Goal: Task Accomplishment & Management: Complete application form

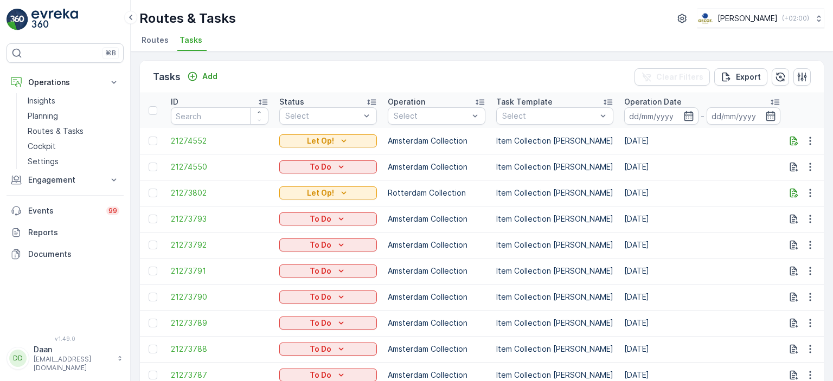
click at [37, 19] on img at bounding box center [54, 20] width 47 height 22
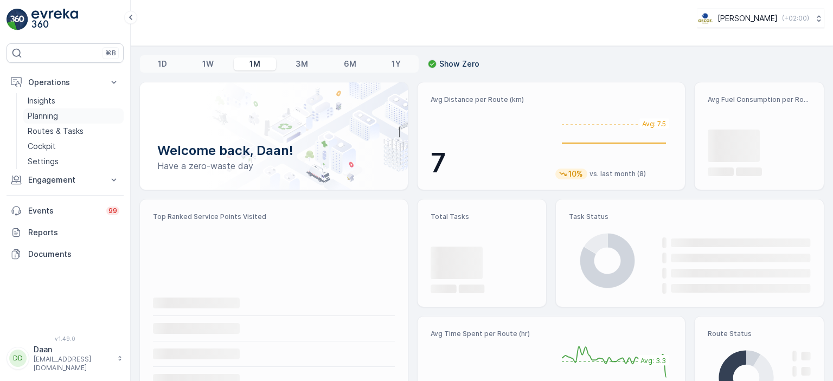
click at [54, 118] on p "Planning" at bounding box center [43, 116] width 30 height 11
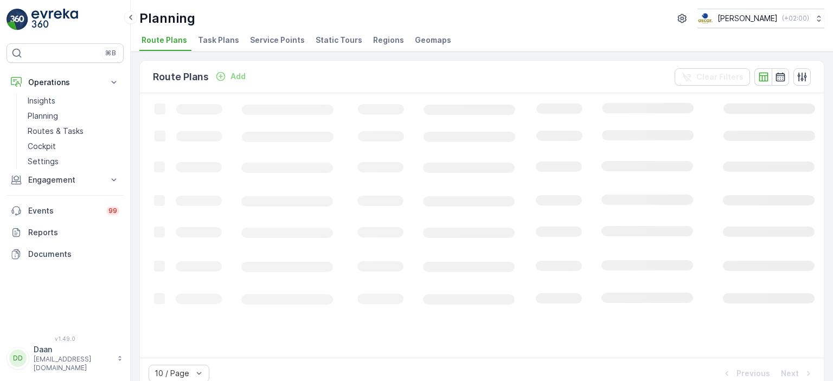
click at [219, 43] on span "Task Plans" at bounding box center [218, 40] width 41 height 11
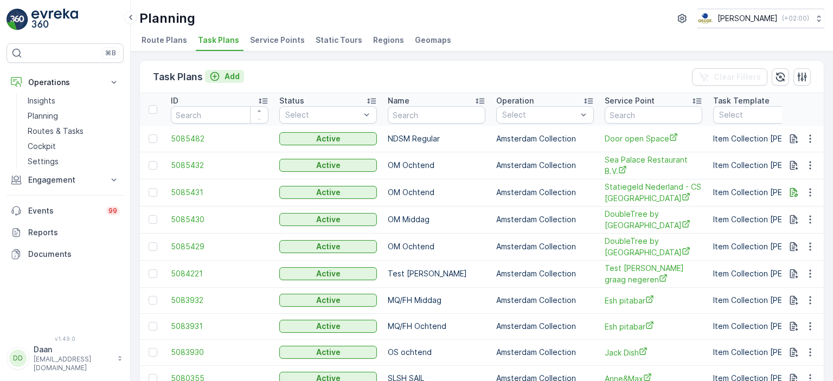
click at [229, 77] on p "Add" at bounding box center [232, 76] width 15 height 11
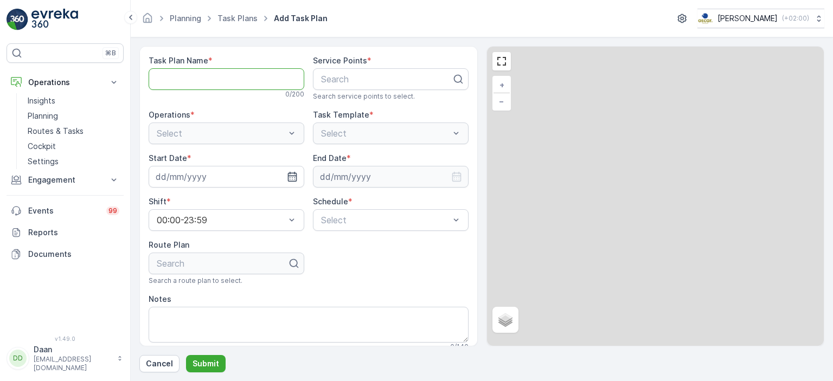
click at [251, 83] on Name "Task Plan Name" at bounding box center [227, 79] width 156 height 22
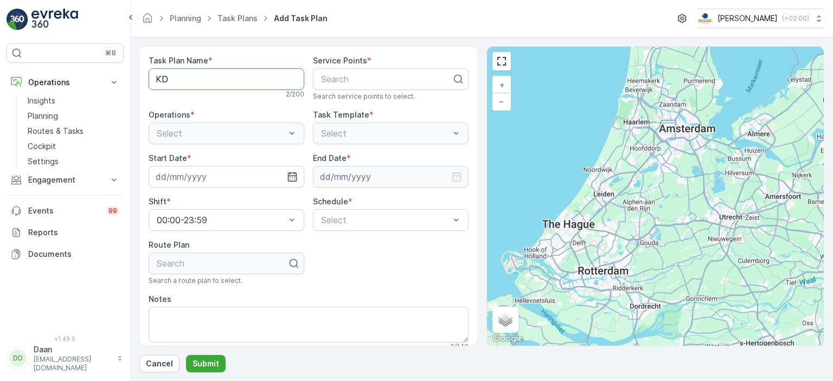
type Name "KD Middag"
click at [376, 78] on div at bounding box center [386, 79] width 133 height 10
type input "ONO"
click at [359, 108] on span "ONO Fusion" at bounding box center [343, 106] width 48 height 10
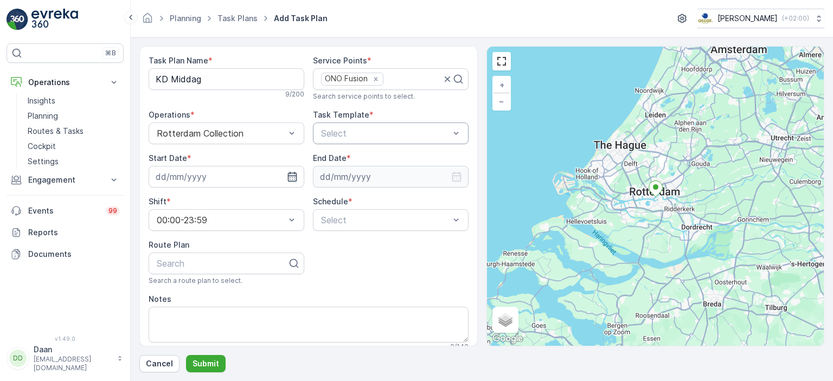
click at [332, 135] on div at bounding box center [385, 134] width 131 height 10
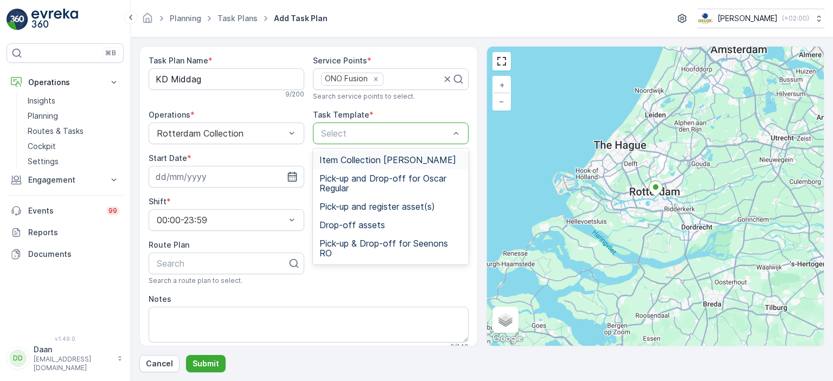
click at [340, 159] on span "Item Collection [PERSON_NAME]" at bounding box center [387, 160] width 137 height 10
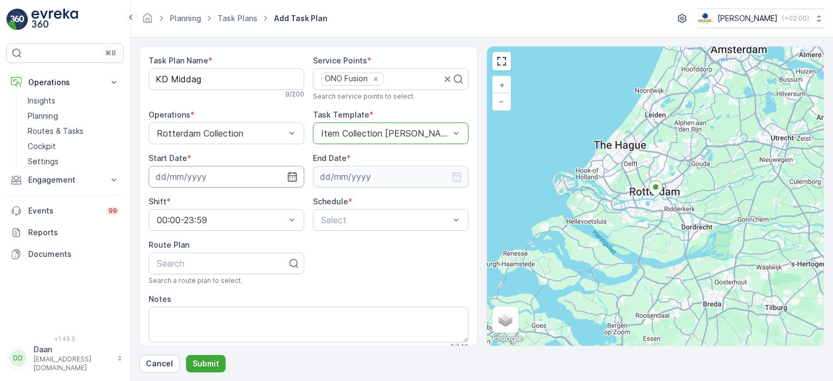
click at [295, 182] on input at bounding box center [227, 177] width 156 height 22
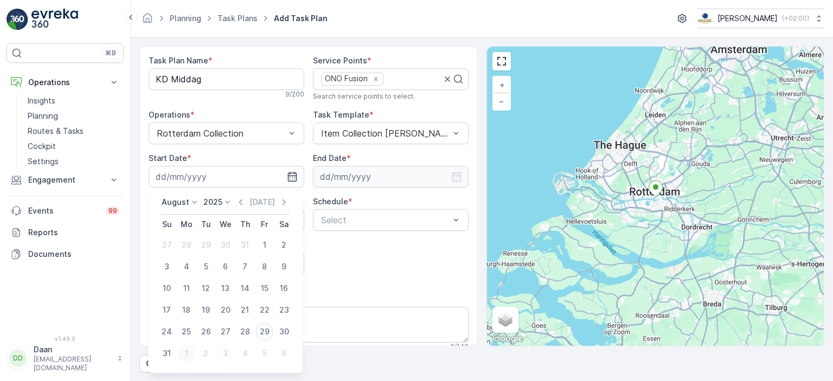
click at [187, 349] on div "1" at bounding box center [186, 353] width 17 height 17
type input "[DATE]"
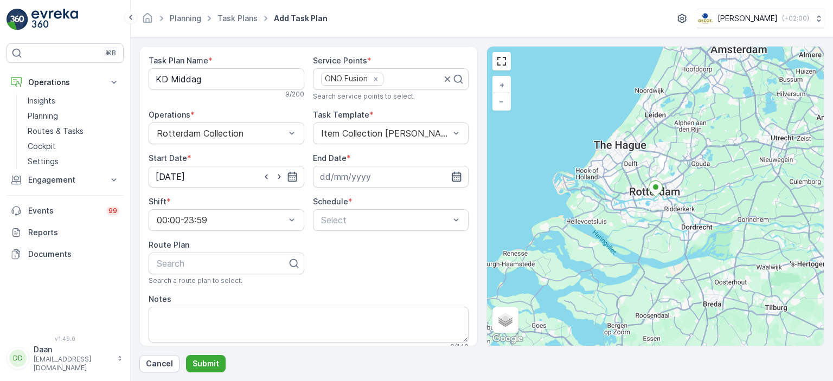
click at [457, 175] on icon "button" at bounding box center [456, 177] width 9 height 10
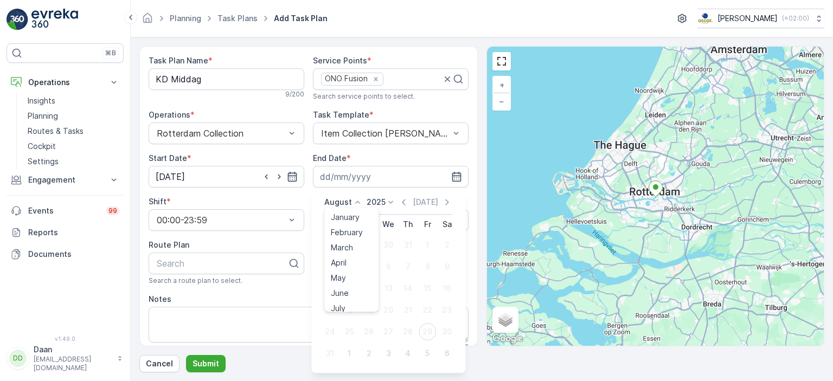
click at [346, 207] on p "August" at bounding box center [338, 202] width 28 height 11
click at [346, 302] on span "December" at bounding box center [350, 302] width 38 height 11
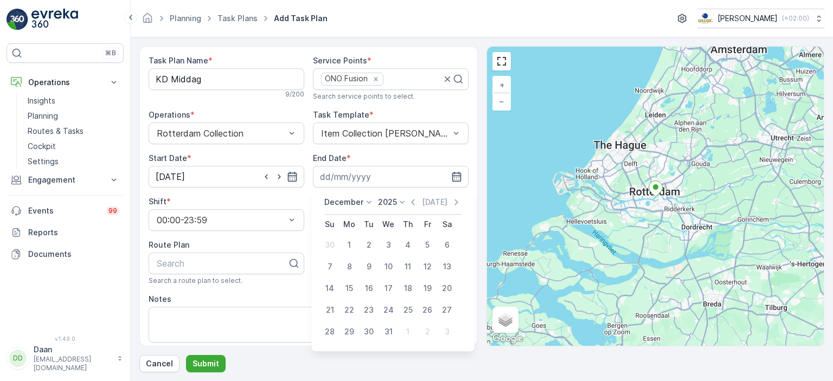
click at [395, 209] on div "[DATE] [DATE]" at bounding box center [392, 206] width 137 height 18
click at [395, 205] on div "2025" at bounding box center [393, 202] width 30 height 11
click at [390, 299] on span "2030" at bounding box center [394, 302] width 18 height 11
click at [372, 330] on div "31" at bounding box center [368, 331] width 17 height 17
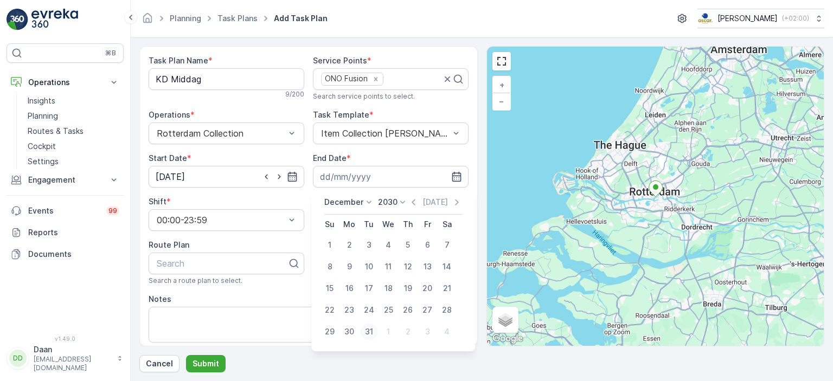
type input "[DATE]"
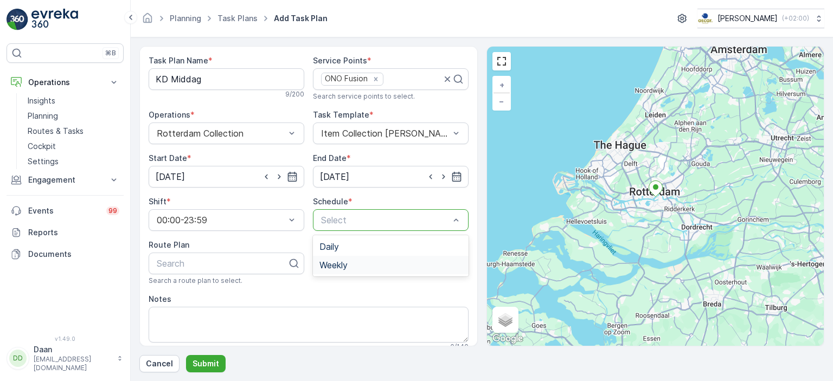
click at [336, 263] on span "Weekly" at bounding box center [333, 265] width 28 height 10
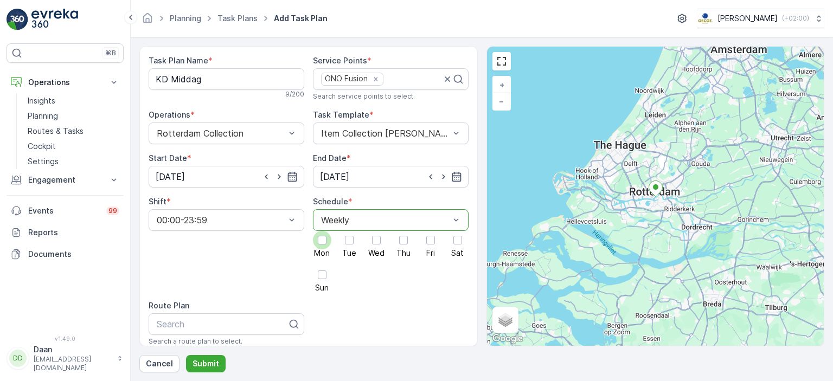
click at [323, 252] on span "Mon" at bounding box center [322, 254] width 16 height 8
click at [322, 231] on input "Mon" at bounding box center [322, 231] width 0 height 0
click at [354, 247] on label "Tue" at bounding box center [349, 244] width 18 height 26
click at [349, 231] on input "Tue" at bounding box center [349, 231] width 0 height 0
click at [354, 247] on label "Tue" at bounding box center [349, 244] width 18 height 26
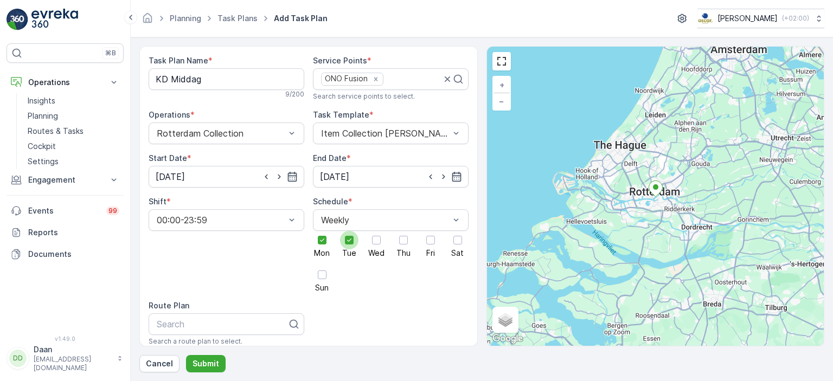
click at [349, 231] on input "Tue" at bounding box center [349, 231] width 0 height 0
click at [373, 245] on div at bounding box center [376, 240] width 18 height 18
click at [376, 231] on input "Wed" at bounding box center [376, 231] width 0 height 0
click at [404, 245] on div at bounding box center [403, 240] width 18 height 18
click at [404, 231] on input "Thu" at bounding box center [404, 231] width 0 height 0
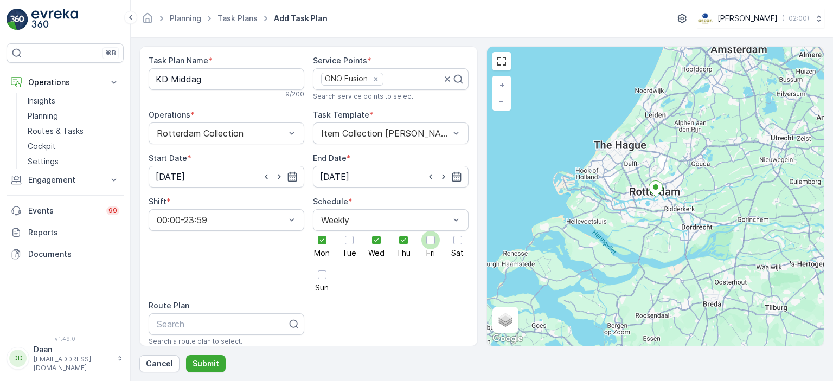
click at [423, 245] on div at bounding box center [430, 240] width 18 height 18
click at [431, 231] on input "Fri" at bounding box center [431, 231] width 0 height 0
click at [449, 245] on div at bounding box center [458, 240] width 18 height 18
click at [458, 231] on input "Sat" at bounding box center [458, 231] width 0 height 0
click at [323, 280] on div at bounding box center [322, 275] width 18 height 18
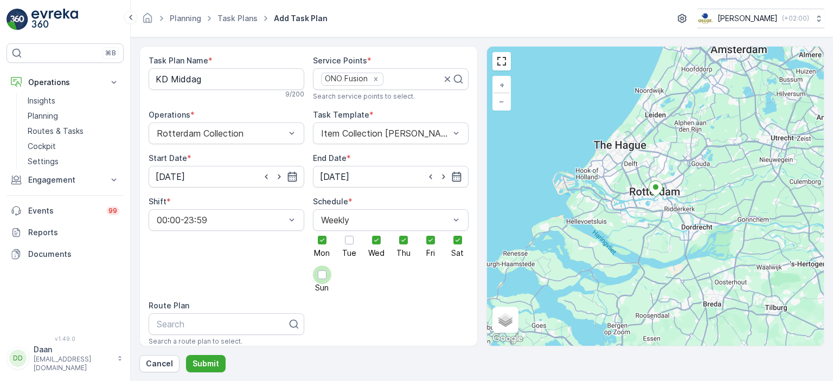
click at [322, 266] on input "Sun" at bounding box center [322, 266] width 0 height 0
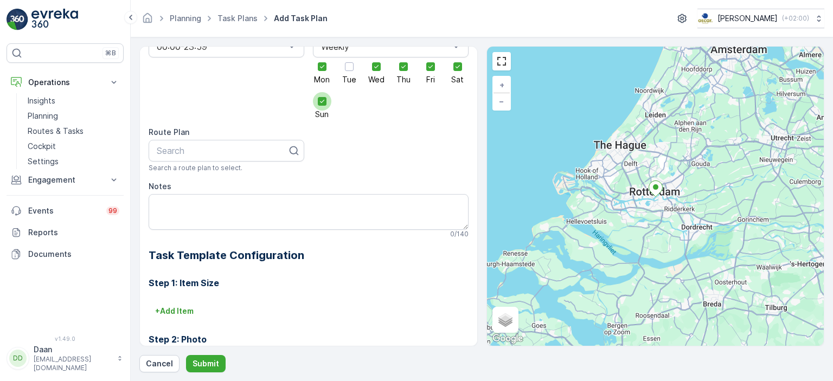
scroll to position [188, 0]
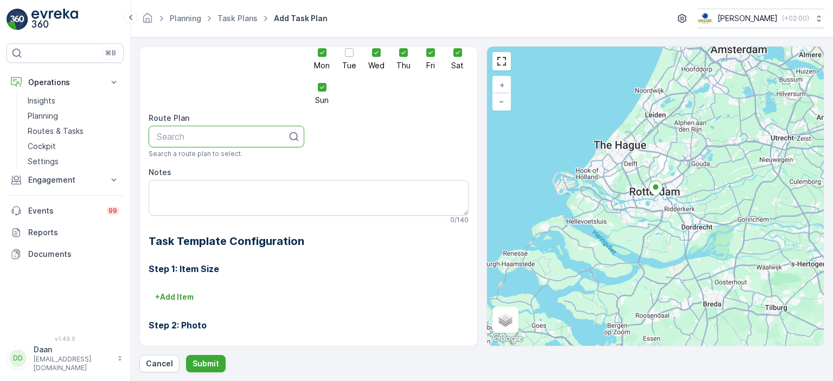
click at [249, 144] on div "Search" at bounding box center [227, 137] width 156 height 22
type input "KD"
click at [198, 200] on span "KD Middag" at bounding box center [178, 200] width 46 height 10
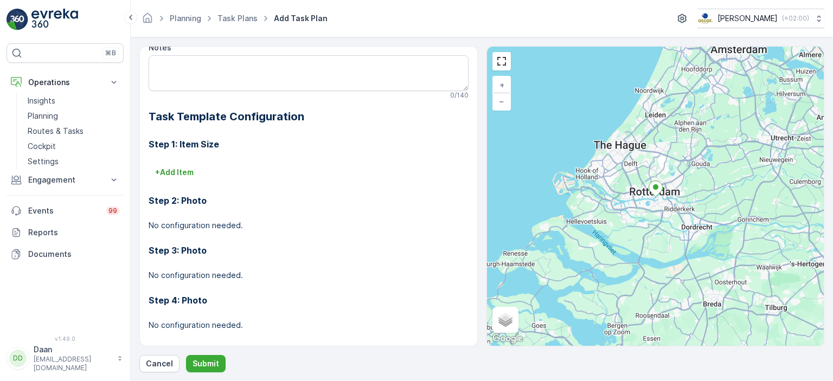
scroll to position [322, 0]
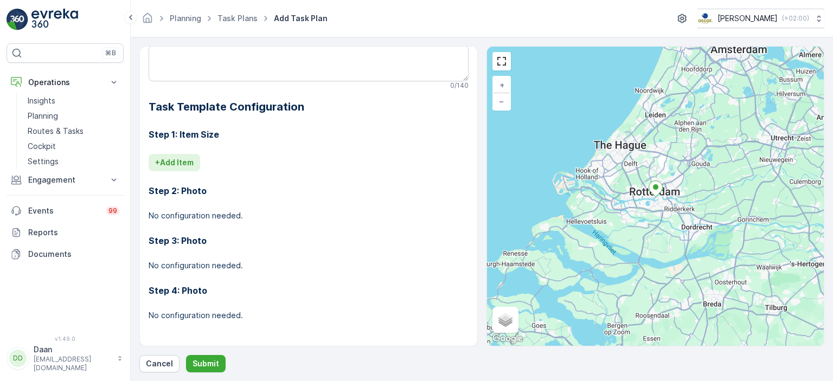
click at [170, 166] on p "+ Add Item" at bounding box center [174, 162] width 39 height 11
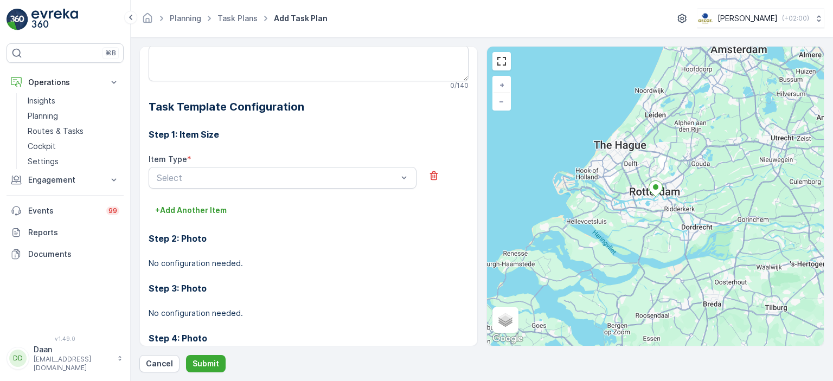
scroll to position [370, 0]
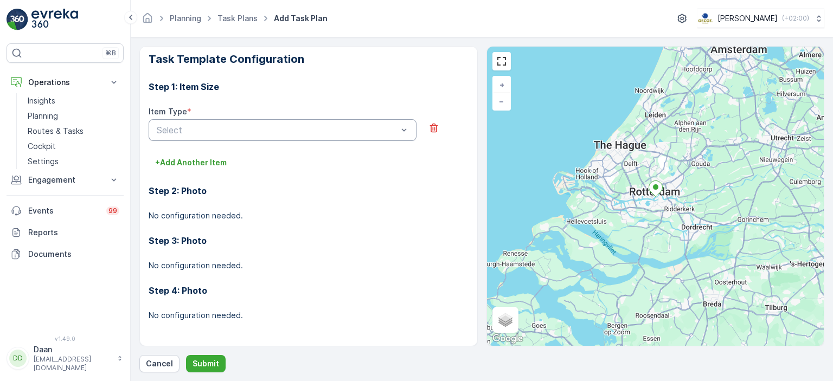
click at [263, 132] on div at bounding box center [277, 130] width 243 height 10
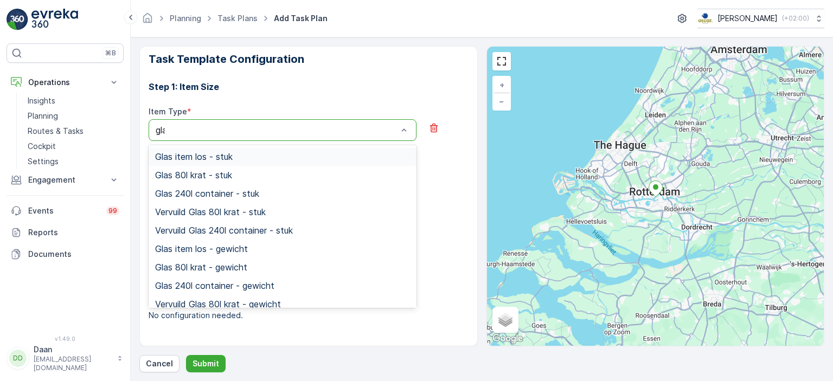
type input "glas"
click at [228, 174] on span "Glas 80l krat - stuk" at bounding box center [193, 175] width 77 height 10
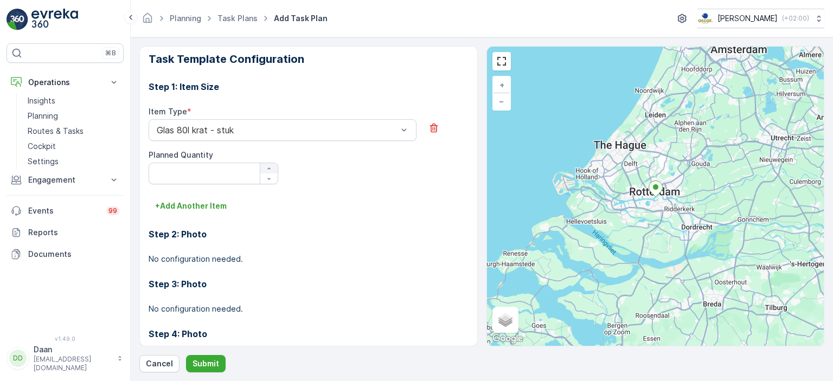
click at [266, 167] on icon "button" at bounding box center [269, 168] width 7 height 7
type Quantity "2"
click at [206, 207] on p "+ Add Another Item" at bounding box center [191, 206] width 72 height 11
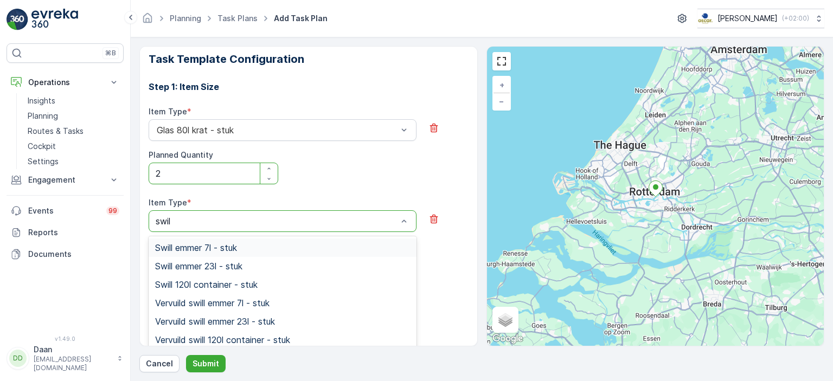
type input "swill"
click at [258, 261] on div "Swill emmer 23l - stuk" at bounding box center [282, 266] width 255 height 10
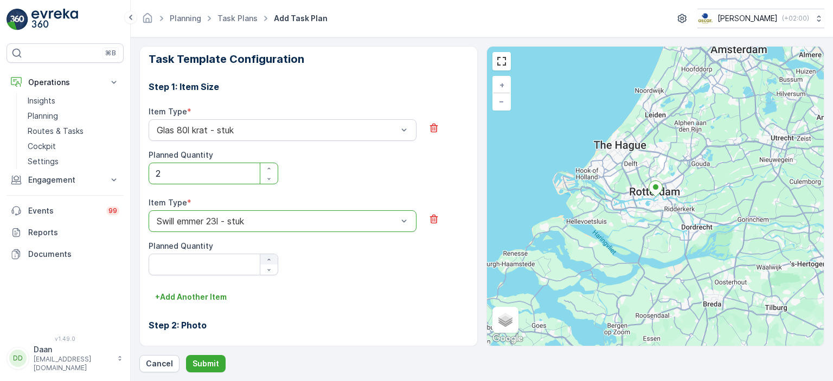
click at [266, 259] on icon "button" at bounding box center [269, 260] width 7 height 7
type Quantity "3"
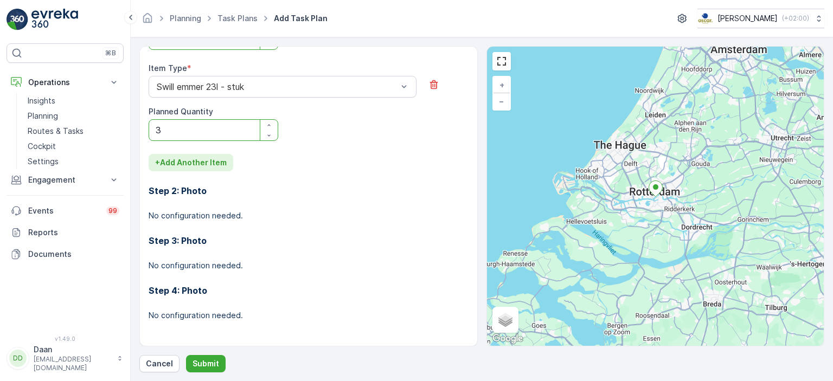
click at [220, 157] on p "+ Add Another Item" at bounding box center [191, 162] width 72 height 11
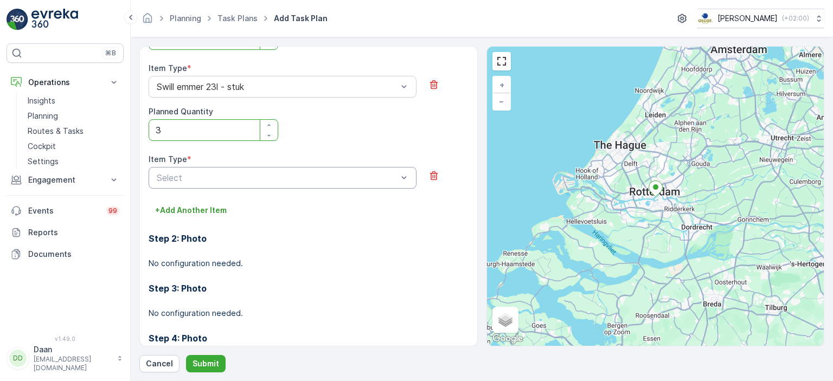
scroll to position [552, 0]
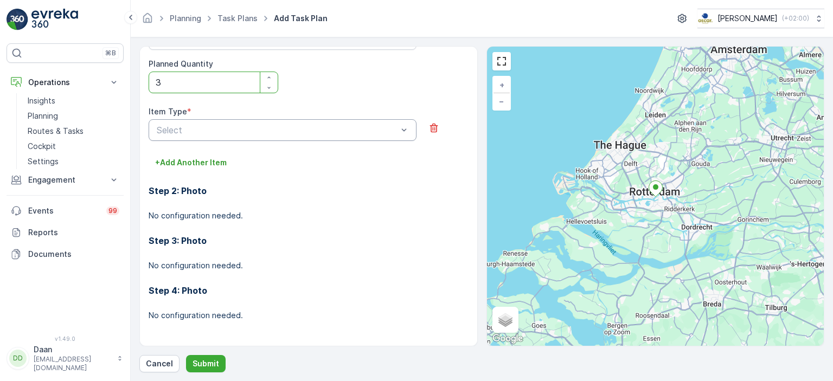
click at [299, 131] on div at bounding box center [277, 130] width 243 height 10
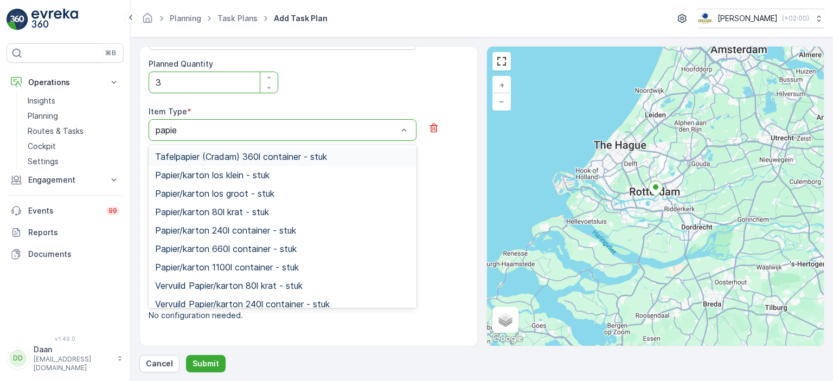
type input "papier"
click at [273, 195] on span "Papier/karton los groot - stuk" at bounding box center [214, 194] width 119 height 10
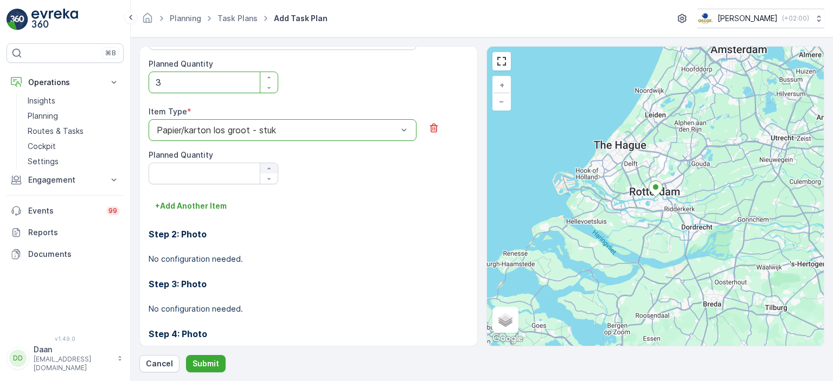
click at [269, 168] on icon "button" at bounding box center [268, 169] width 3 height 2
type Quantity "1"
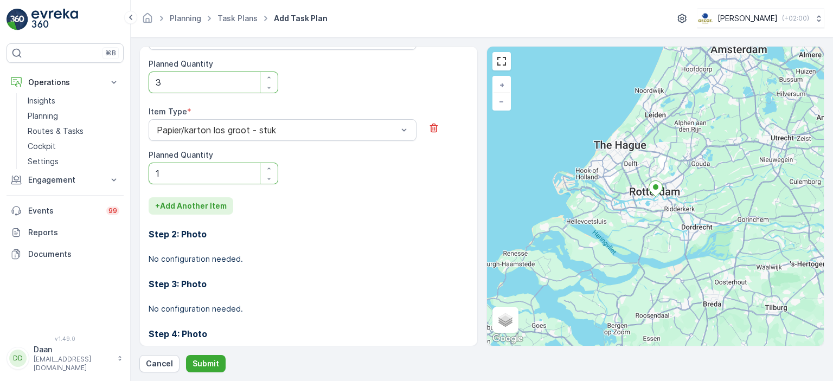
click at [219, 208] on p "+ Add Another Item" at bounding box center [191, 206] width 72 height 11
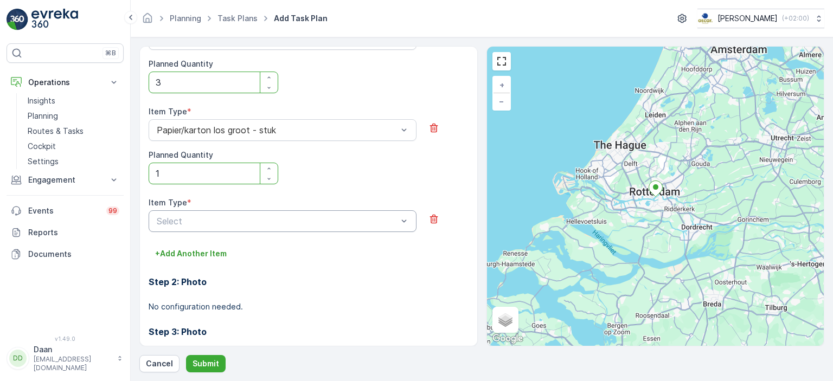
click at [302, 220] on div at bounding box center [277, 221] width 243 height 10
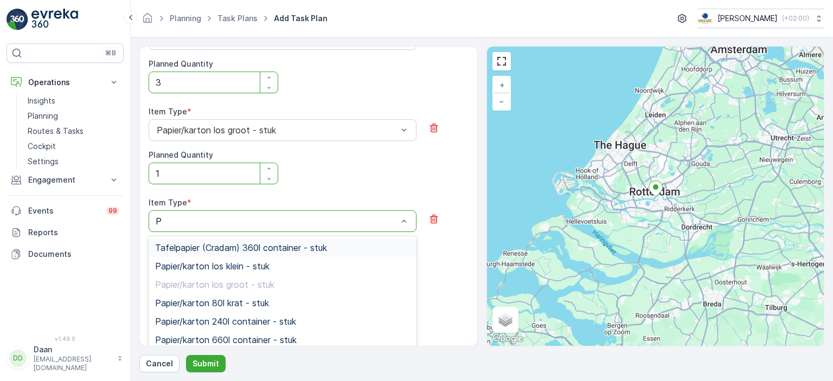
type input "PD"
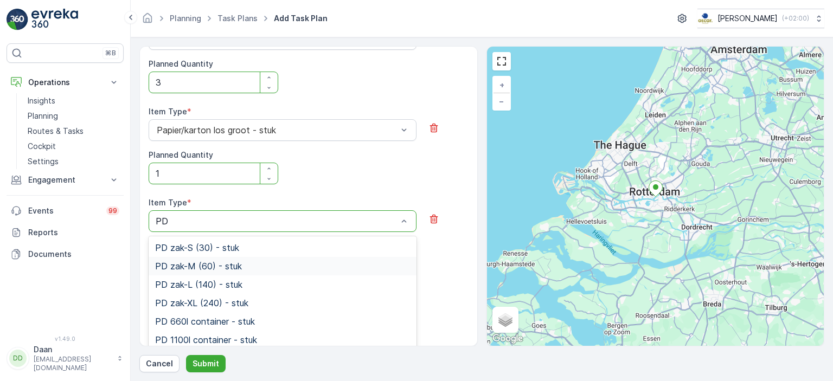
click at [245, 268] on div "PD zak-M (60) - stuk" at bounding box center [282, 266] width 255 height 10
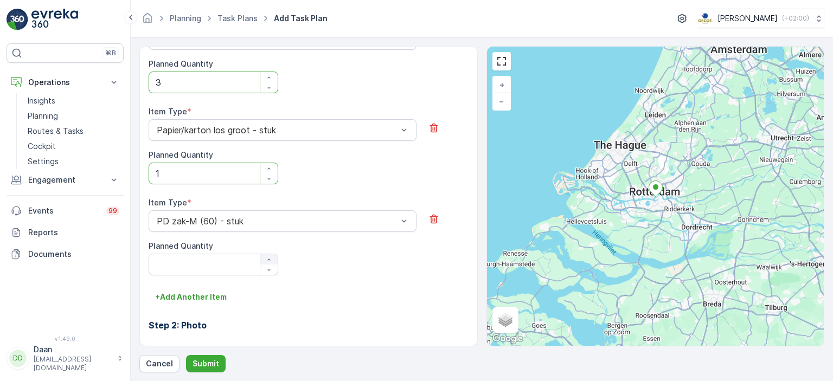
click at [273, 259] on div "button" at bounding box center [268, 260] width 17 height 7
type Quantity "1"
click at [210, 296] on p "+ Add Another Item" at bounding box center [191, 297] width 72 height 11
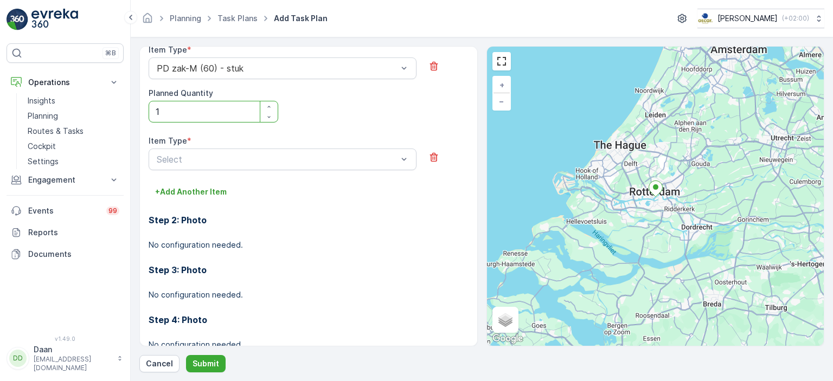
scroll to position [734, 0]
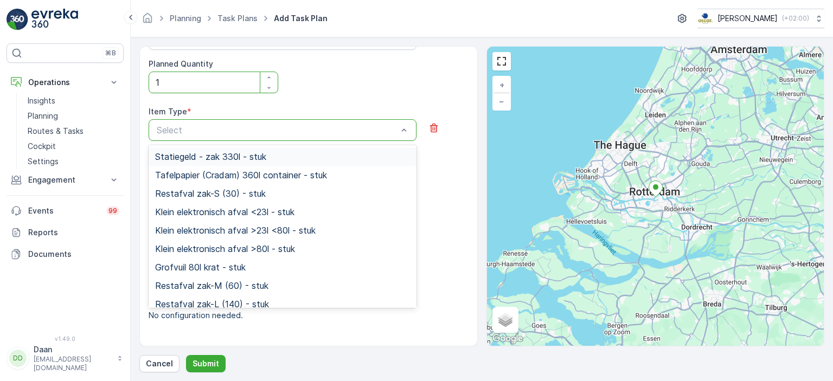
click at [302, 132] on div at bounding box center [277, 130] width 243 height 10
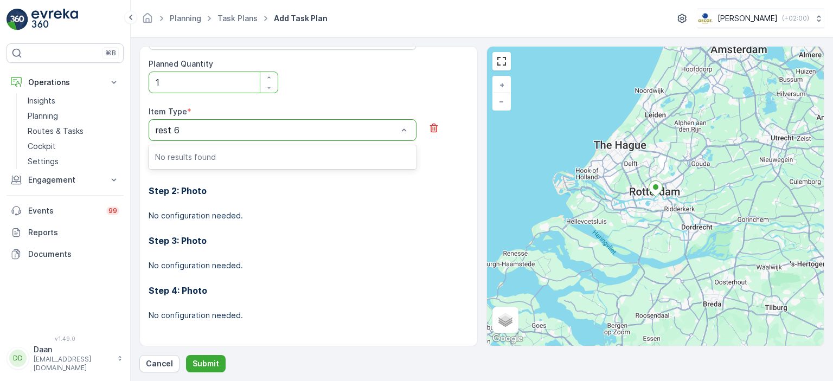
type input "rest"
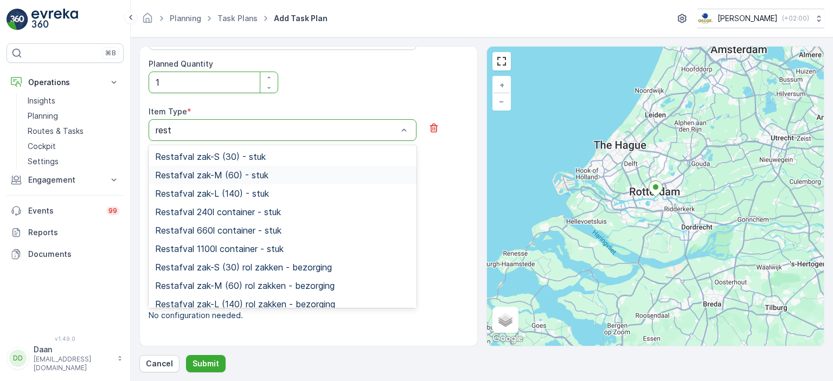
click at [263, 174] on span "Restafval zak-M (60) - stuk" at bounding box center [211, 175] width 113 height 10
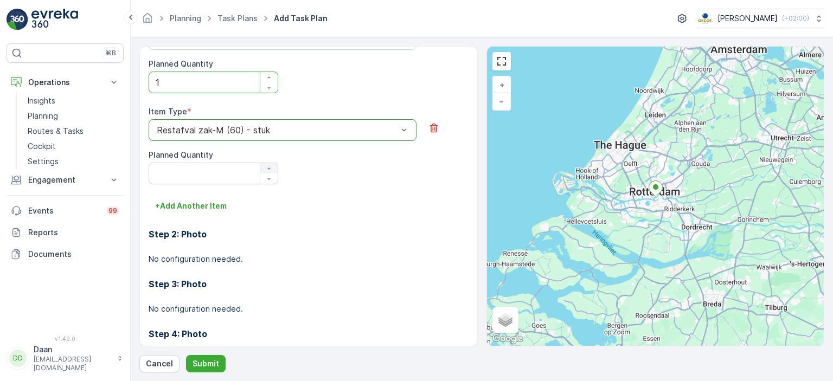
click at [270, 167] on icon "button" at bounding box center [269, 168] width 7 height 7
type Quantity "1"
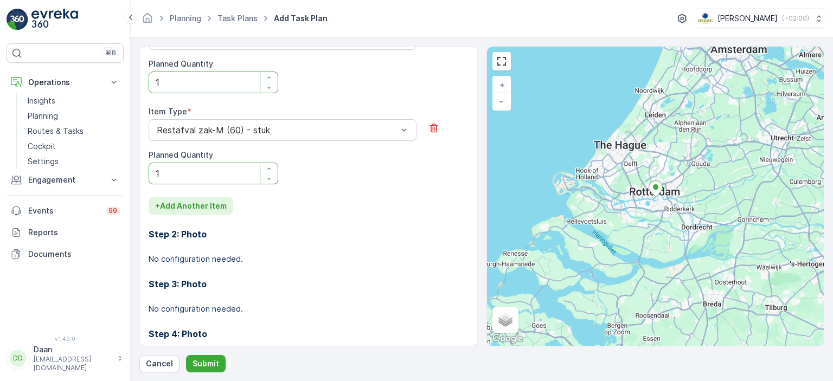
click at [215, 208] on p "+ Add Another Item" at bounding box center [191, 206] width 72 height 11
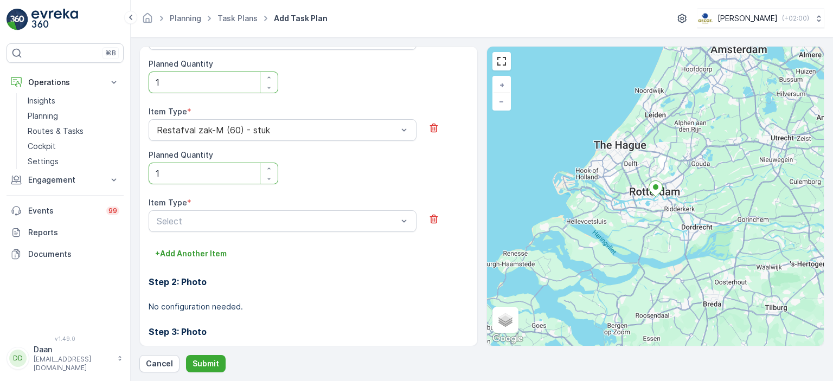
scroll to position [815, 0]
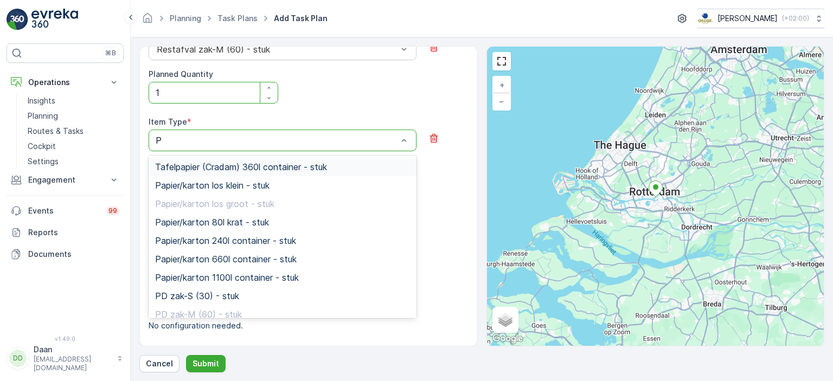
type input "PD"
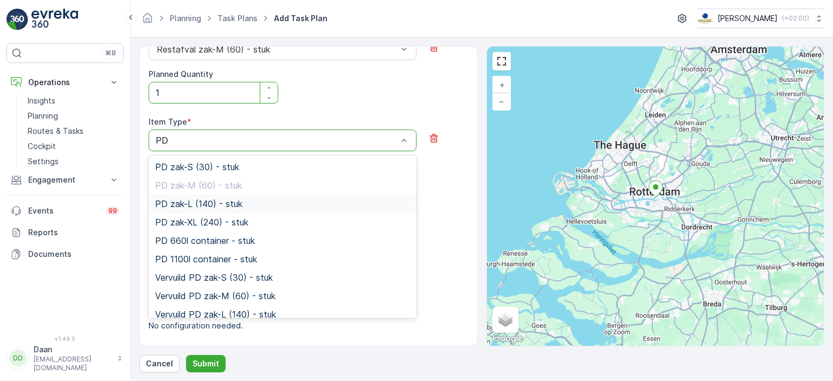
click at [238, 208] on span "PD zak-L (140) - stuk" at bounding box center [198, 204] width 87 height 10
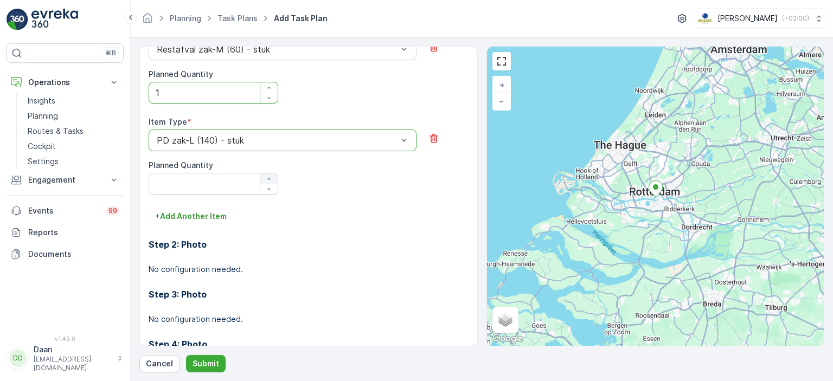
click at [269, 177] on icon "button" at bounding box center [269, 179] width 7 height 7
type Quantity "1"
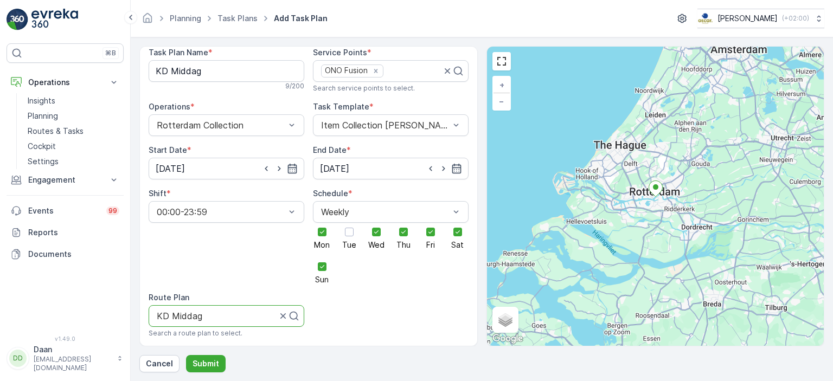
scroll to position [0, 0]
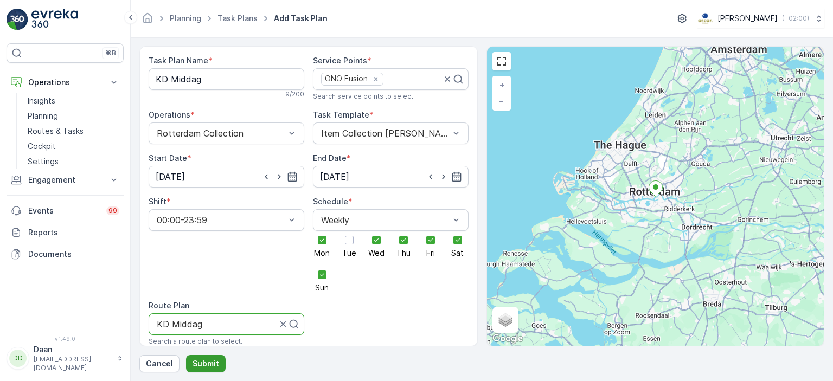
click at [205, 370] on button "Submit" at bounding box center [206, 363] width 40 height 17
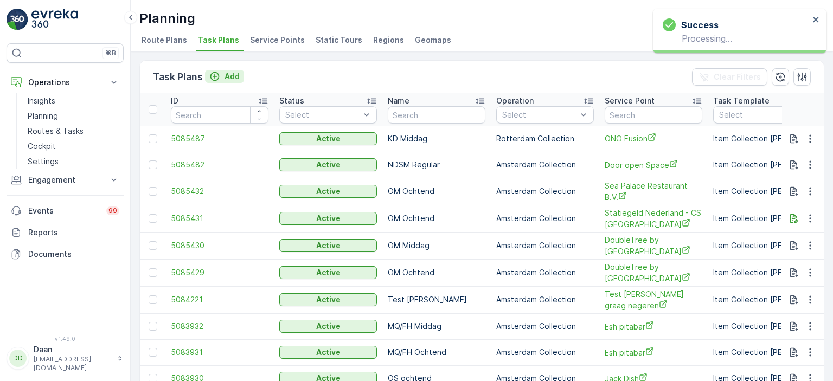
click at [227, 77] on p "Add" at bounding box center [232, 76] width 15 height 11
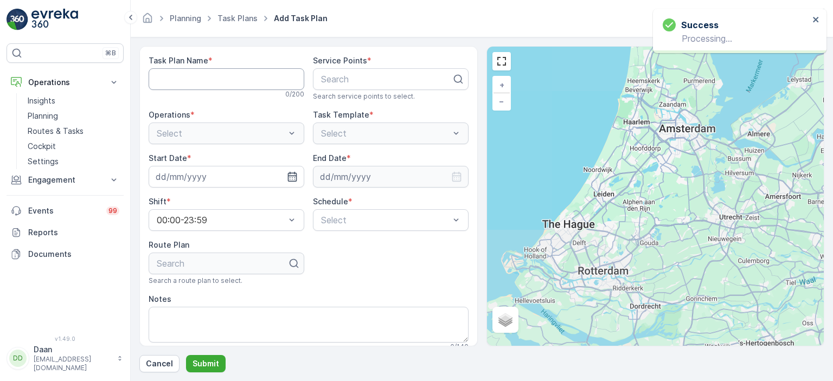
click at [222, 70] on Name "Task Plan Name" at bounding box center [227, 79] width 156 height 22
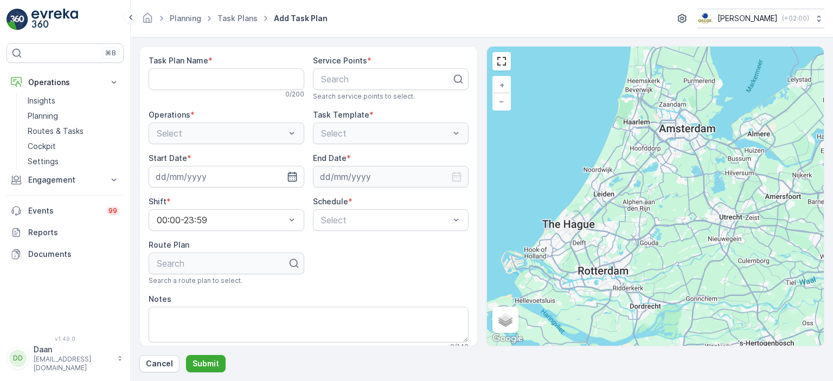
click at [359, 266] on div "Task Plan Name * 0 / 200 Service Points * Search Search service points to selec…" at bounding box center [309, 203] width 320 height 296
click at [385, 268] on div "Task Plan Name * 0 / 200 Service Points * Search Search service points to selec…" at bounding box center [309, 203] width 320 height 296
click at [231, 256] on div "Search" at bounding box center [227, 264] width 156 height 22
click at [228, 266] on div "Search" at bounding box center [227, 264] width 156 height 22
click at [229, 82] on Name "Task Plan Name" at bounding box center [227, 79] width 156 height 22
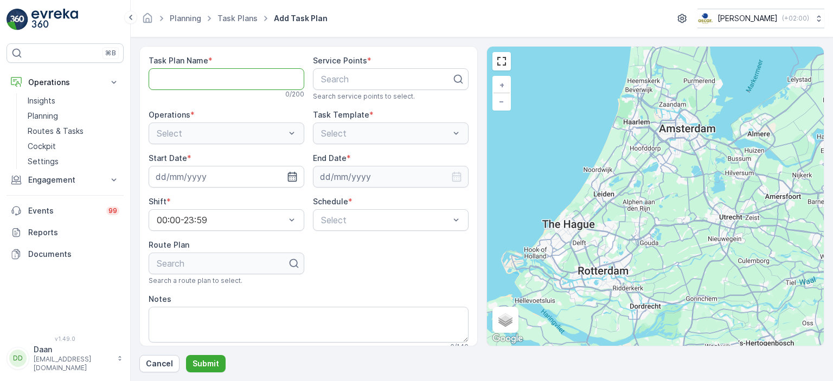
type Name "D"
type Name "d"
click at [240, 18] on link "Task Plans" at bounding box center [238, 18] width 40 height 9
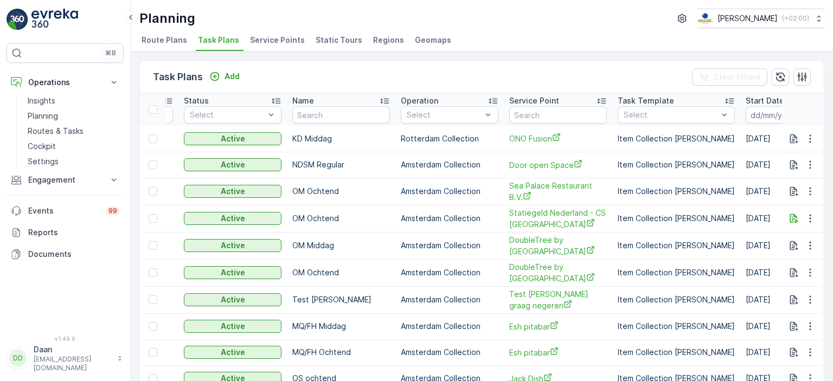
scroll to position [0, 132]
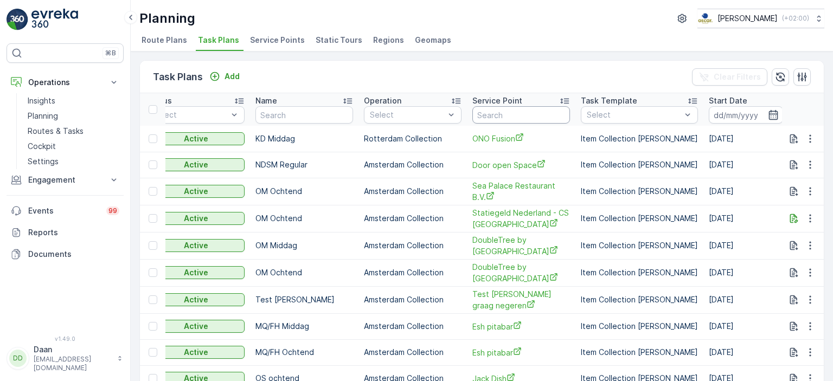
click at [495, 115] on input "text" at bounding box center [521, 114] width 98 height 17
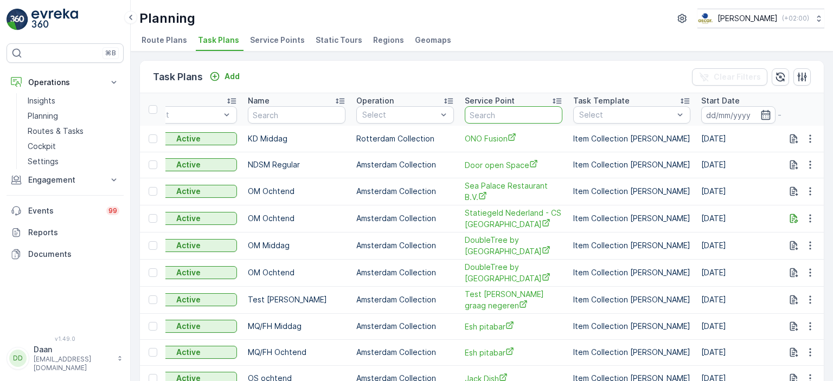
scroll to position [74, 0]
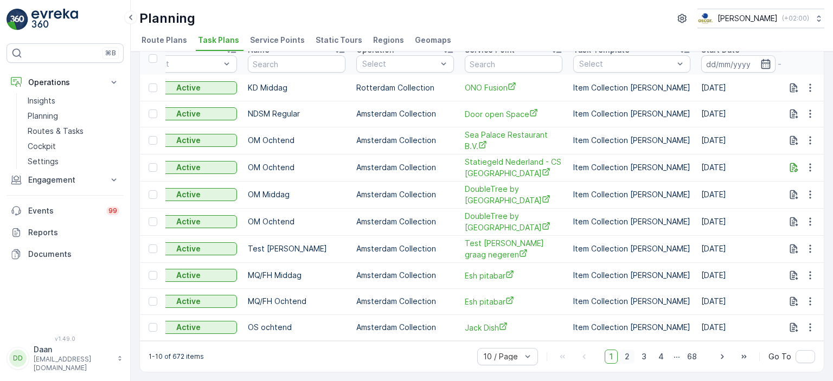
click at [623, 360] on span "2" at bounding box center [627, 357] width 15 height 14
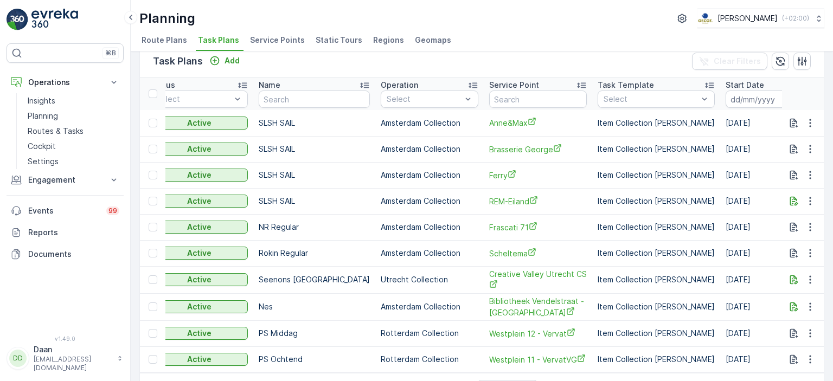
scroll to position [51, 0]
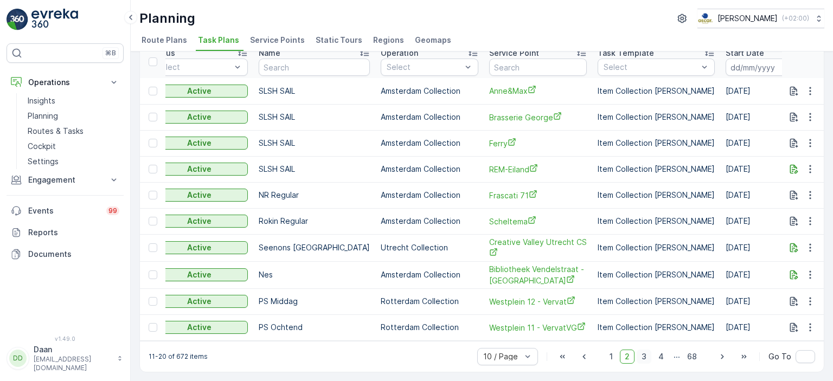
click at [639, 356] on span "3" at bounding box center [644, 357] width 15 height 14
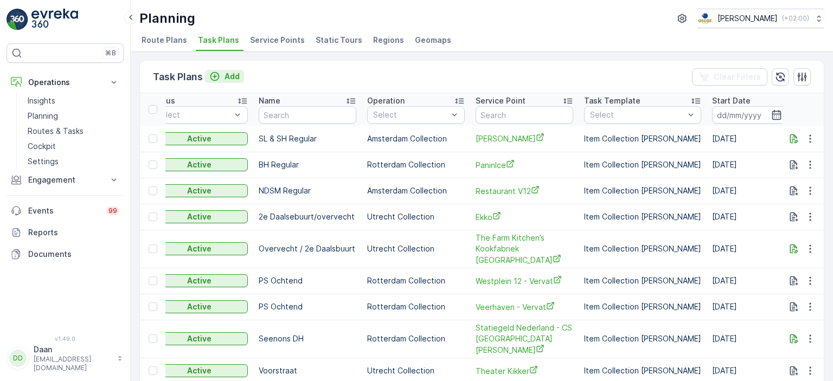
click at [229, 79] on p "Add" at bounding box center [232, 76] width 15 height 11
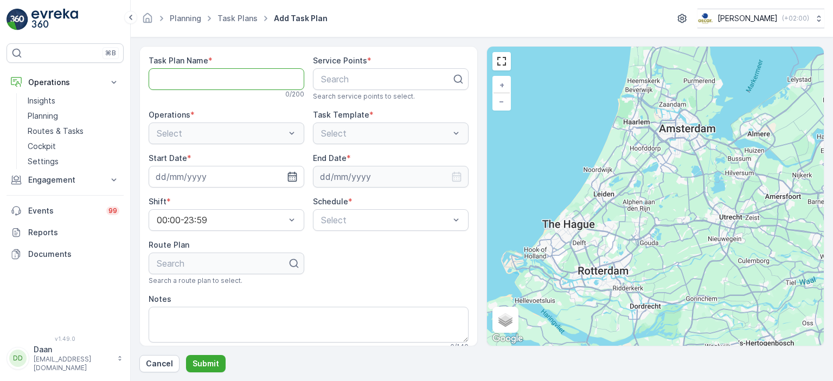
click at [252, 80] on Name "Task Plan Name" at bounding box center [227, 79] width 156 height 22
type Name "BH Regular"
click at [384, 74] on div at bounding box center [386, 79] width 133 height 10
type input "Dol"
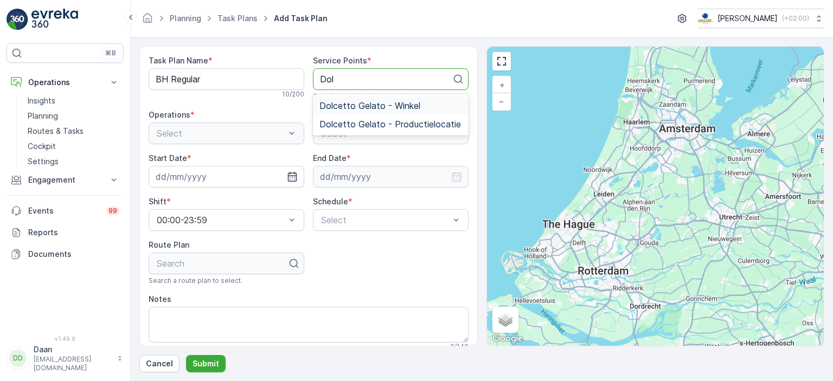
click at [382, 105] on span "Dolcetto Gelato - Winkel" at bounding box center [369, 106] width 101 height 10
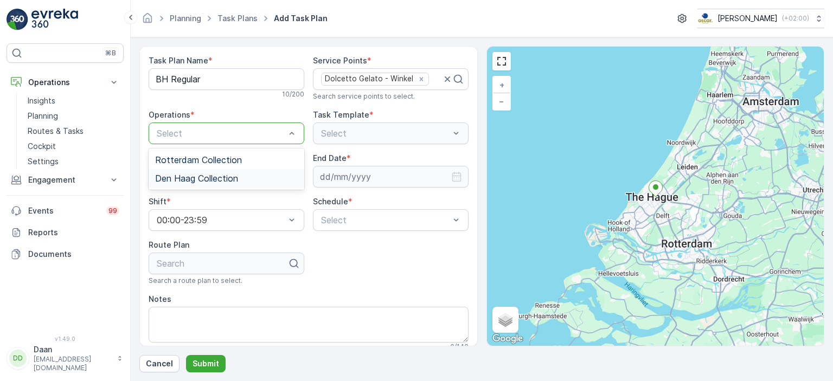
click at [221, 174] on span "Den Haag Collection" at bounding box center [196, 179] width 83 height 10
click at [378, 131] on div at bounding box center [385, 134] width 131 height 10
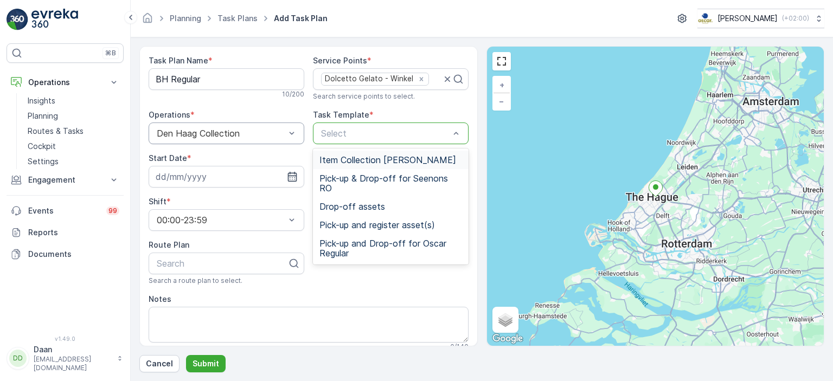
click at [373, 158] on span "Item Collection [PERSON_NAME]" at bounding box center [387, 160] width 137 height 10
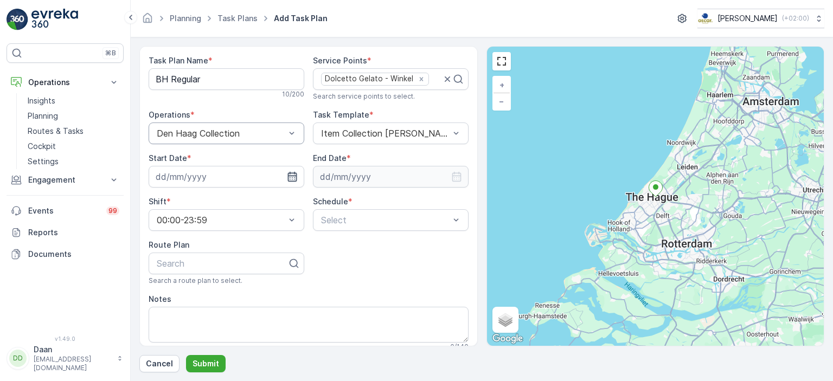
click at [293, 175] on icon "button" at bounding box center [291, 177] width 9 height 10
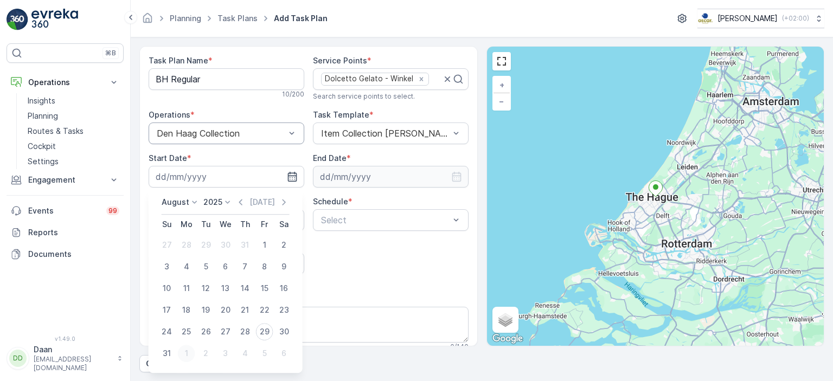
click at [183, 355] on div "1" at bounding box center [186, 353] width 17 height 17
type input "[DATE]"
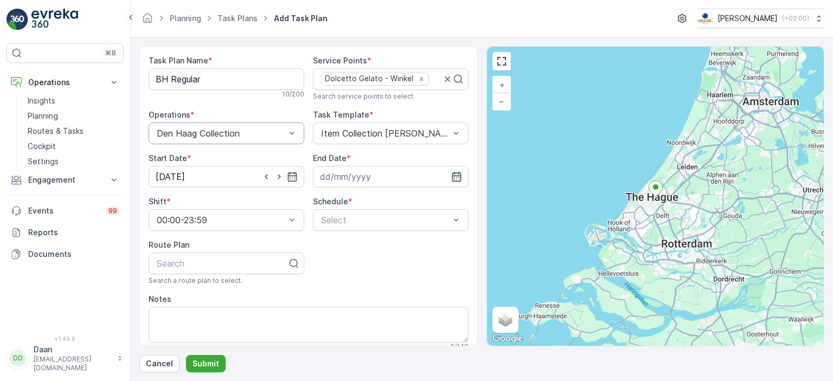
click at [456, 177] on icon "button" at bounding box center [456, 176] width 11 height 11
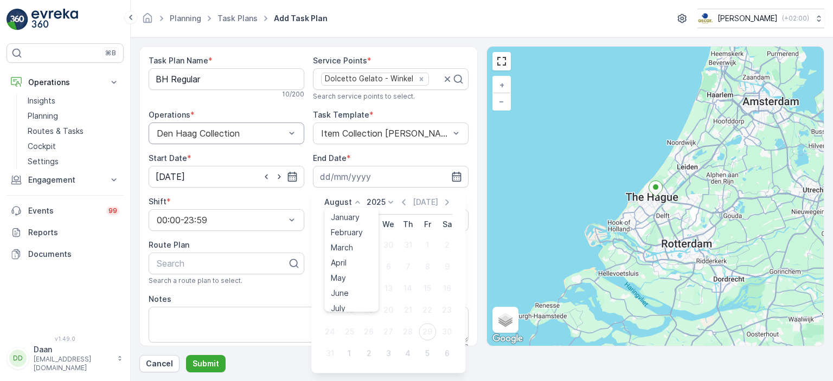
click at [347, 199] on p "August" at bounding box center [338, 202] width 28 height 11
click at [338, 306] on span "December" at bounding box center [350, 302] width 38 height 11
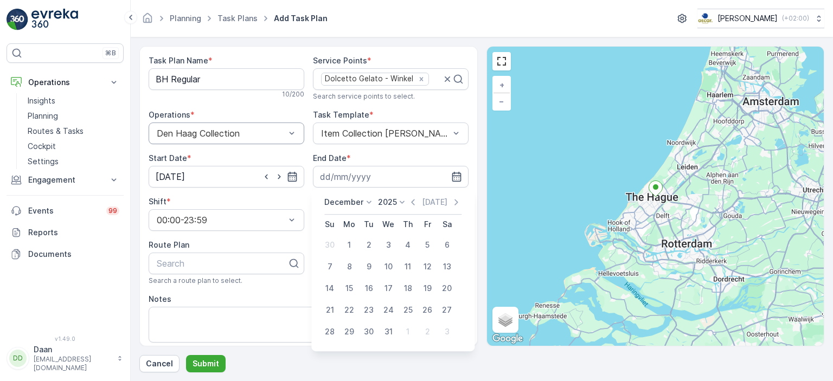
click at [383, 204] on p "2025" at bounding box center [387, 202] width 19 height 11
click at [385, 302] on span "2030" at bounding box center [394, 302] width 18 height 11
click at [371, 327] on div "31" at bounding box center [368, 331] width 17 height 17
type input "[DATE]"
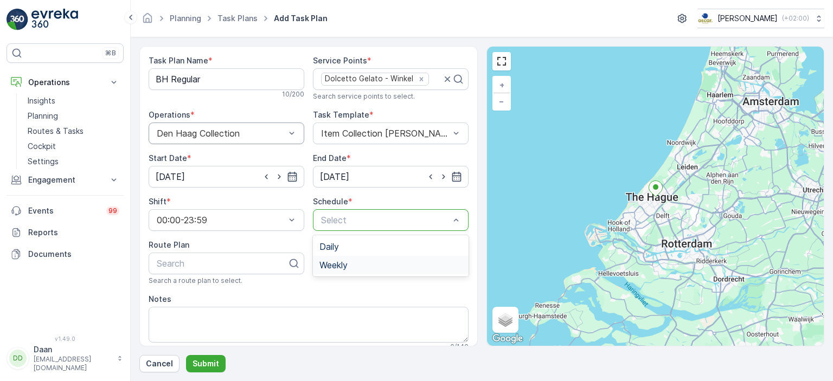
click at [341, 265] on span "Weekly" at bounding box center [333, 265] width 28 height 10
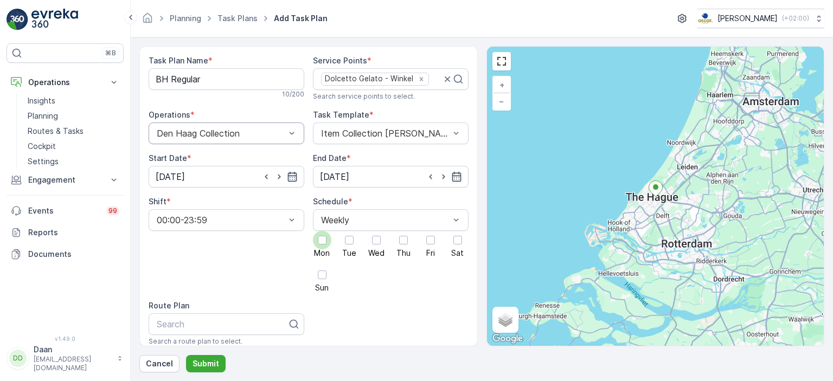
click at [324, 241] on div at bounding box center [322, 240] width 9 height 9
click at [322, 231] on input "Mon" at bounding box center [322, 231] width 0 height 0
click at [373, 243] on div at bounding box center [376, 240] width 9 height 9
click at [376, 231] on input "Wed" at bounding box center [376, 231] width 0 height 0
click at [428, 241] on div at bounding box center [430, 240] width 9 height 9
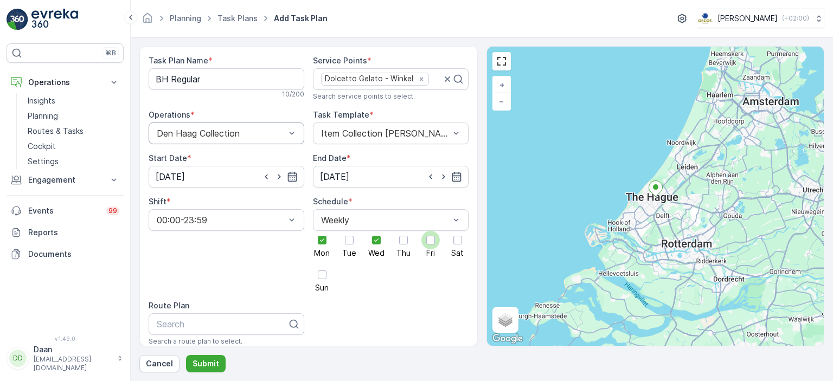
click at [431, 231] on input "Fri" at bounding box center [431, 231] width 0 height 0
click at [460, 242] on div at bounding box center [458, 240] width 18 height 18
click at [458, 231] on input "Sat" at bounding box center [458, 231] width 0 height 0
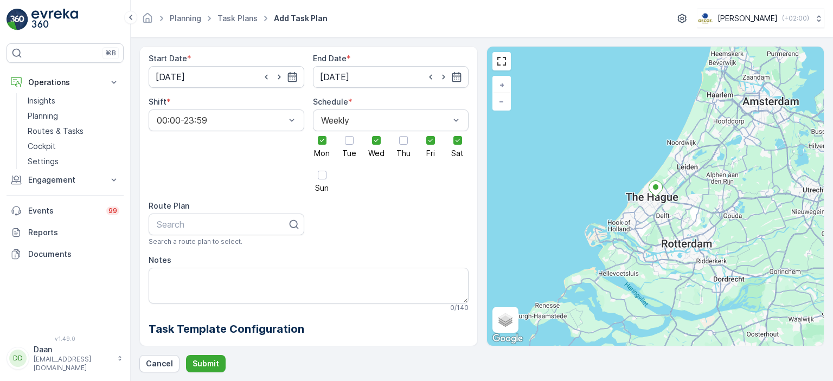
scroll to position [101, 0]
click at [247, 214] on div "Search" at bounding box center [227, 224] width 156 height 22
type input "BH"
click at [208, 251] on div "BH Regular" at bounding box center [226, 250] width 143 height 10
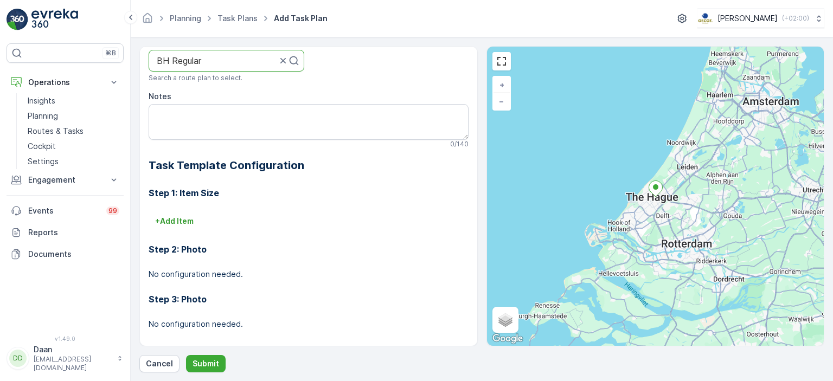
scroll to position [284, 0]
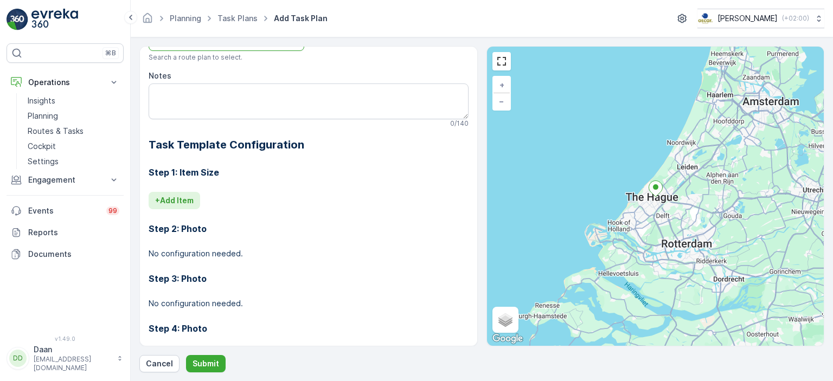
click at [171, 208] on button "+ Add Item" at bounding box center [175, 200] width 52 height 17
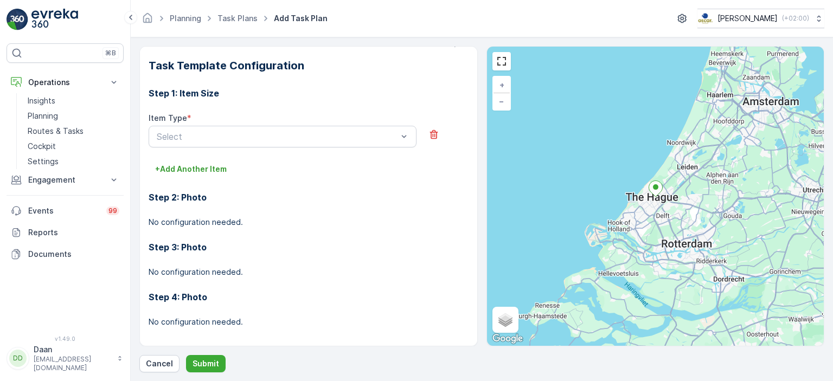
scroll to position [370, 0]
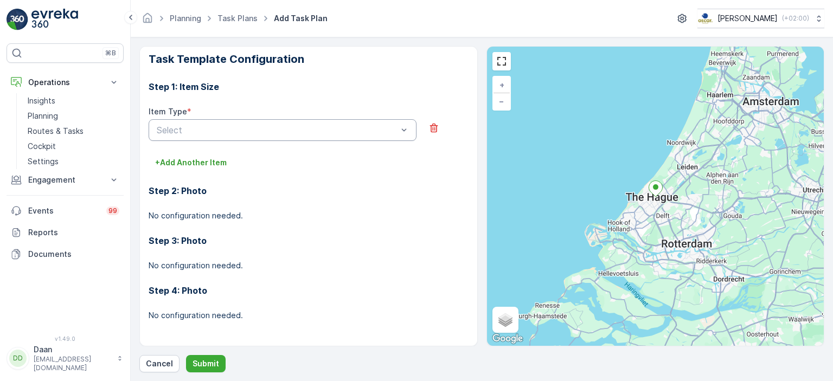
click at [292, 132] on div at bounding box center [277, 130] width 243 height 10
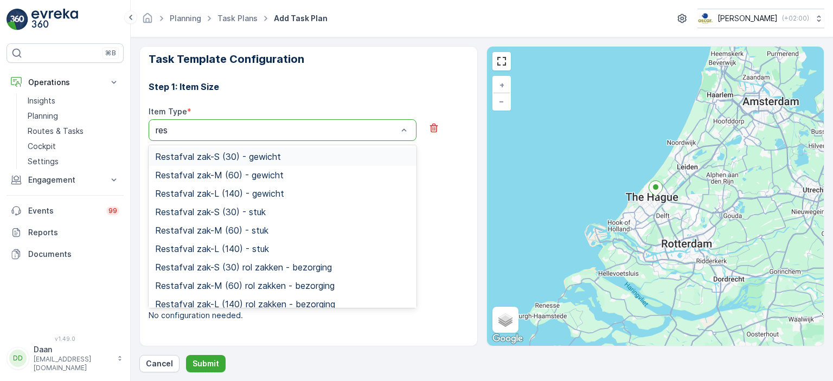
type input "rest"
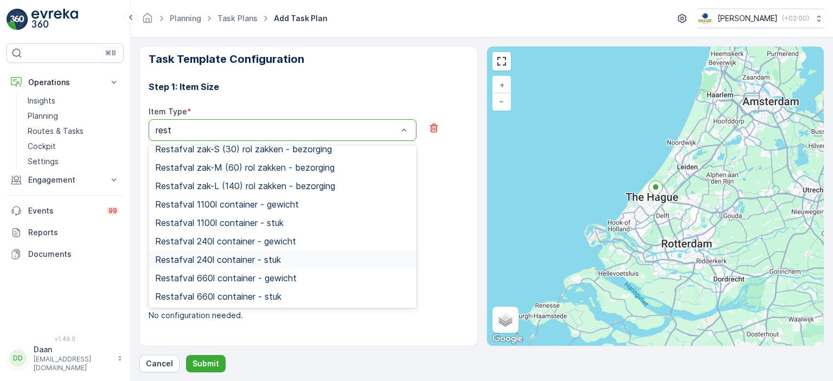
click at [270, 260] on span "Restafval 240l container - stuk" at bounding box center [218, 260] width 126 height 10
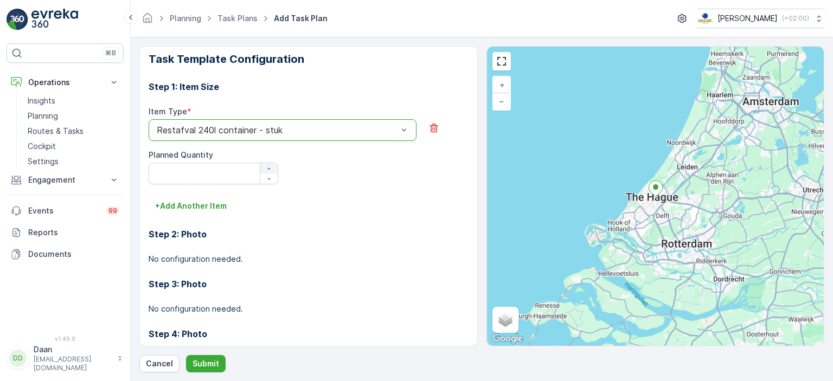
click at [266, 169] on icon "button" at bounding box center [269, 168] width 7 height 7
type Quantity "2"
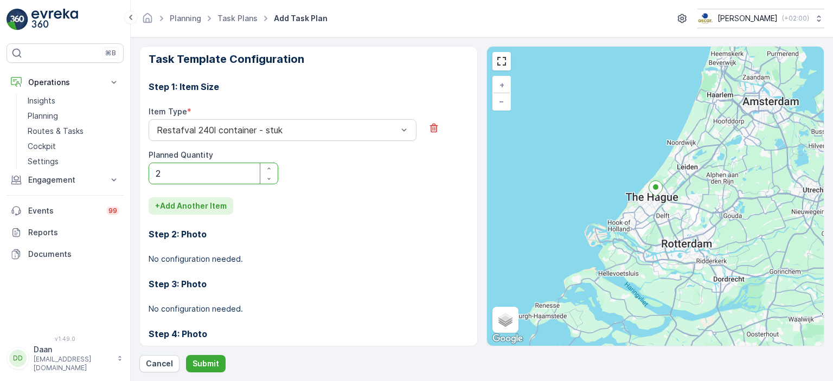
click at [212, 203] on p "+ Add Another Item" at bounding box center [191, 206] width 72 height 11
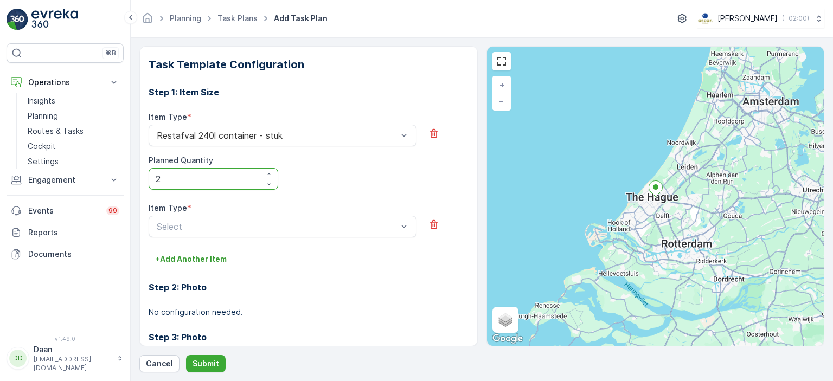
scroll to position [358, 0]
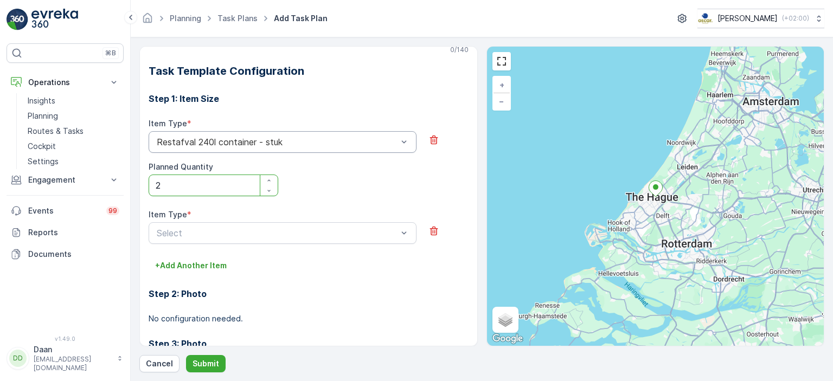
click at [278, 143] on div at bounding box center [277, 142] width 243 height 10
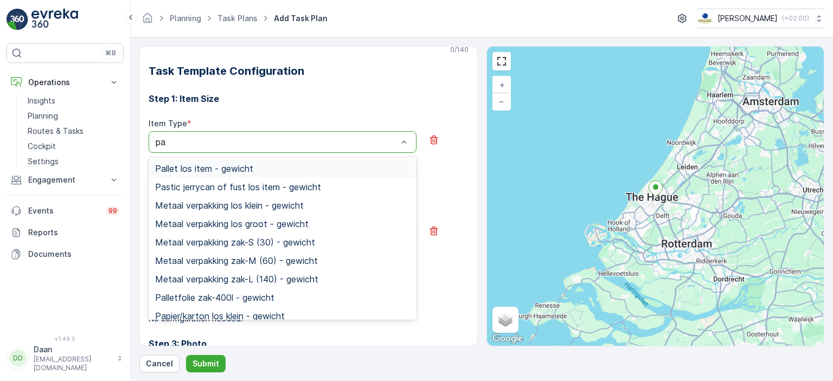
type input "pap"
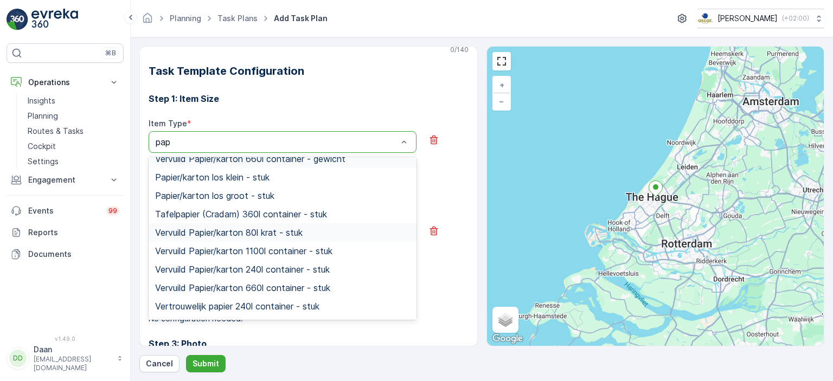
scroll to position [102, 0]
click at [266, 270] on span "Vervuild Papier/karton 240l container - stuk" at bounding box center [242, 270] width 175 height 10
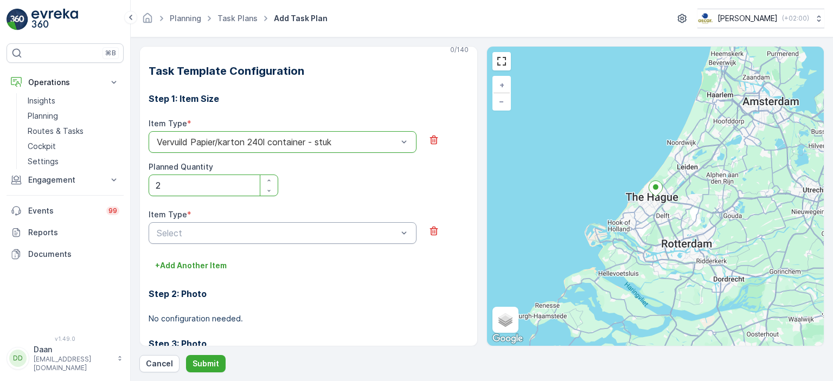
click at [250, 228] on div at bounding box center [277, 233] width 243 height 10
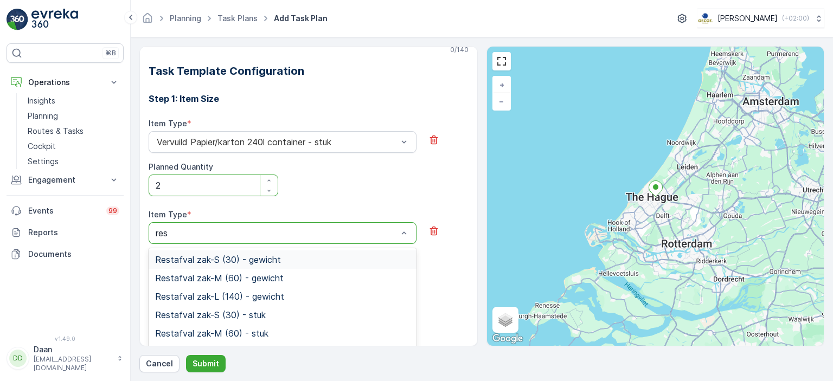
type input "rest"
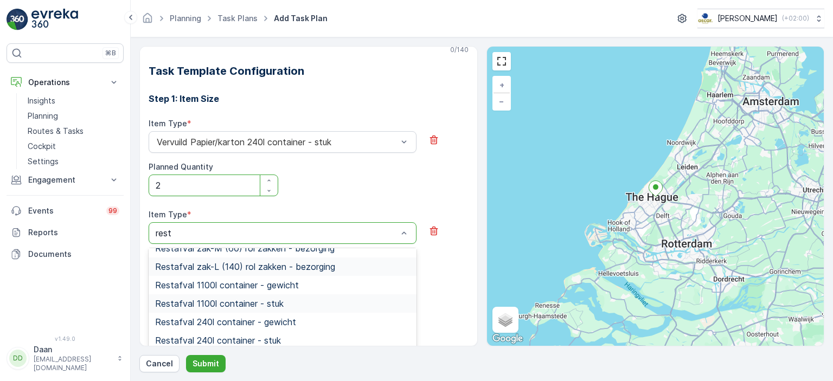
scroll to position [142, 0]
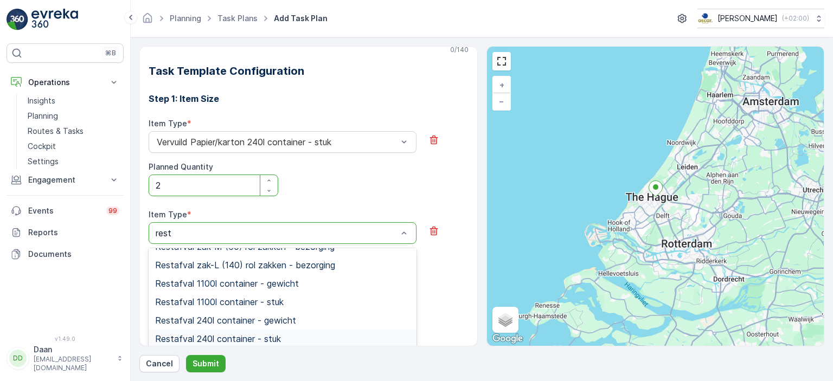
click at [242, 342] on span "Restafval 240l container - stuk" at bounding box center [218, 339] width 126 height 10
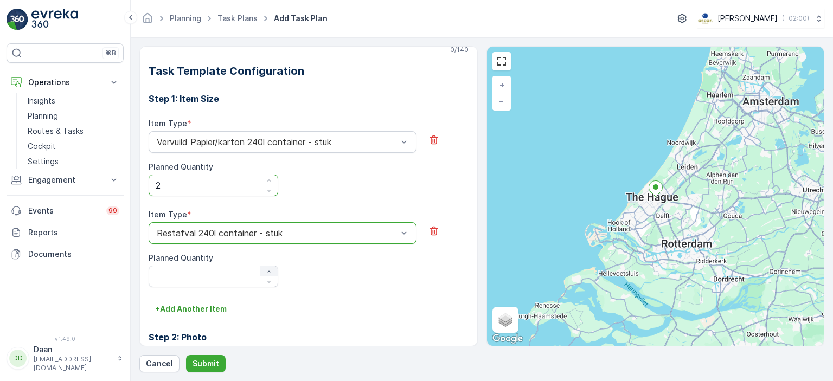
click at [270, 269] on icon "button" at bounding box center [269, 271] width 7 height 7
type Quantity "1"
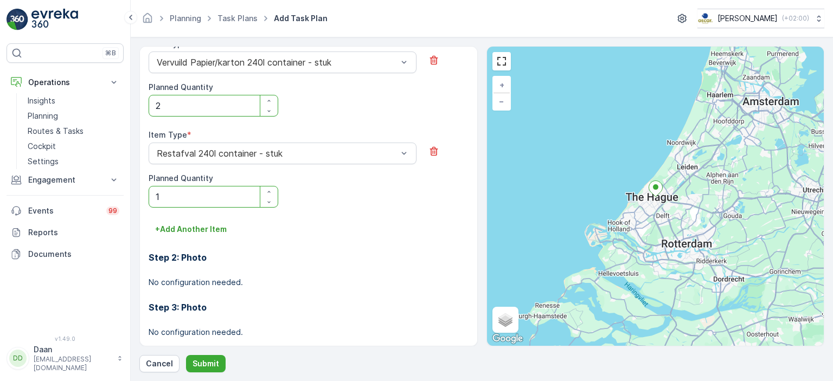
scroll to position [438, 0]
click at [204, 233] on p "+ Add Another Item" at bounding box center [191, 228] width 72 height 11
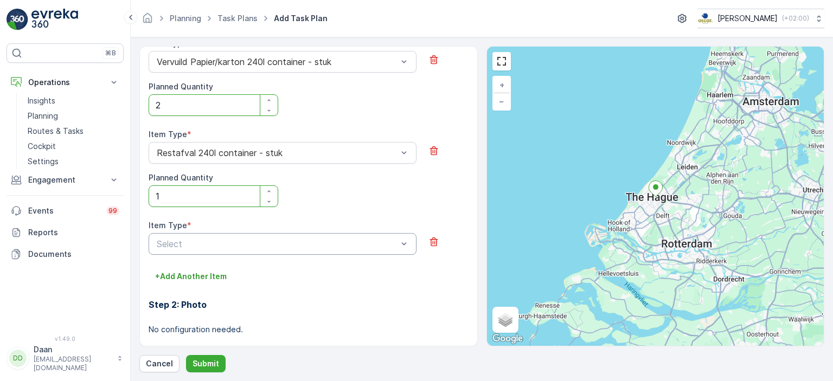
click at [245, 241] on div at bounding box center [277, 244] width 243 height 10
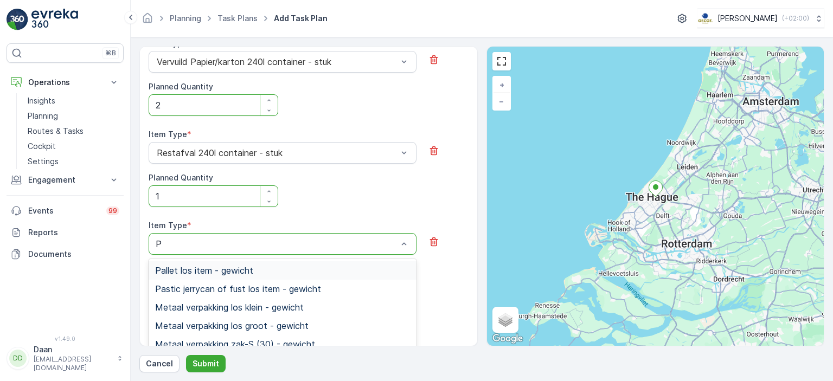
type input "PD"
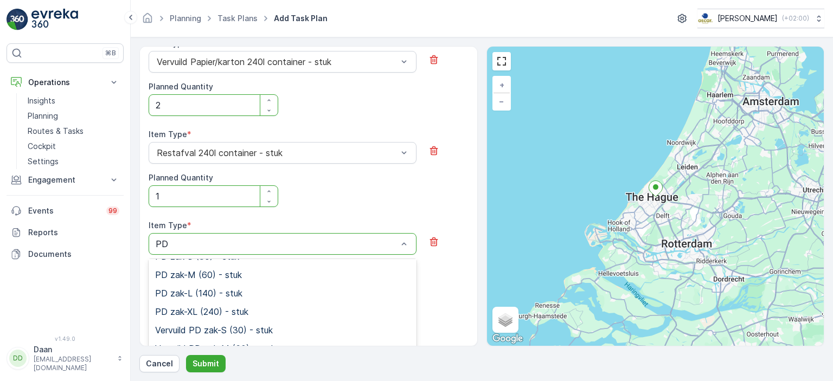
scroll to position [199, 0]
click at [236, 313] on span "PD zak-XL (240) - stuk" at bounding box center [201, 311] width 93 height 10
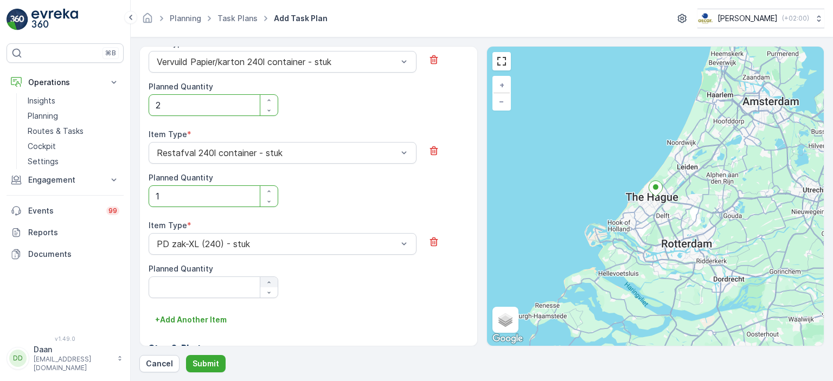
drag, startPoint x: 265, startPoint y: 282, endPoint x: 260, endPoint y: 284, distance: 5.8
click at [260, 284] on div "button" at bounding box center [268, 282] width 17 height 7
type Quantity "1"
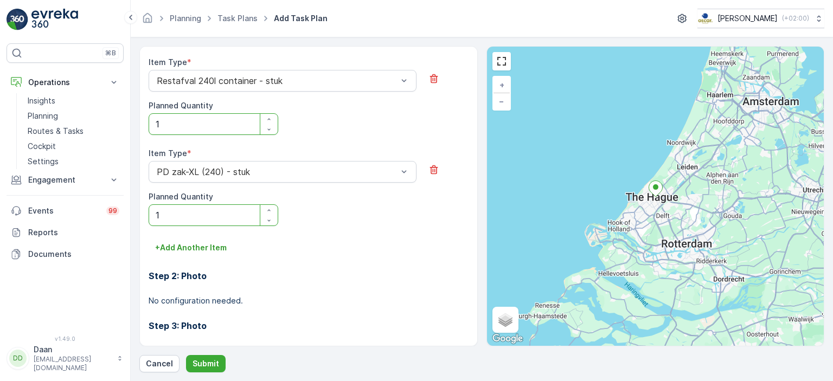
scroll to position [514, 0]
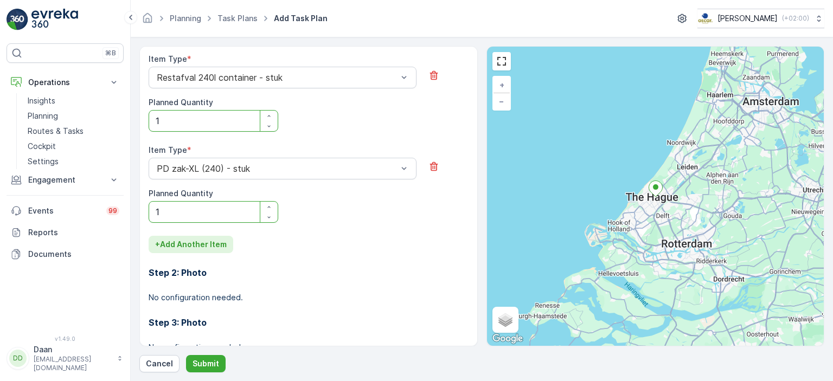
click at [195, 243] on p "+ Add Another Item" at bounding box center [191, 244] width 72 height 11
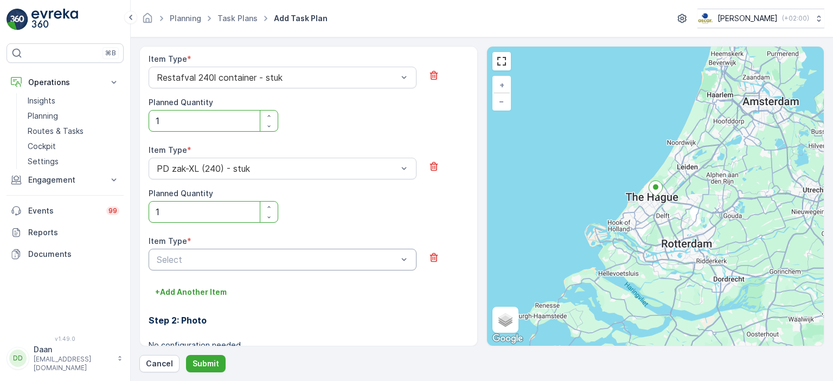
click at [338, 260] on div at bounding box center [277, 260] width 243 height 10
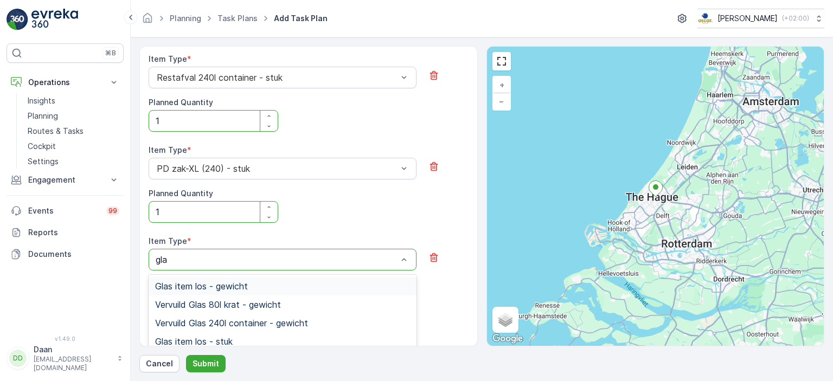
type input "glas"
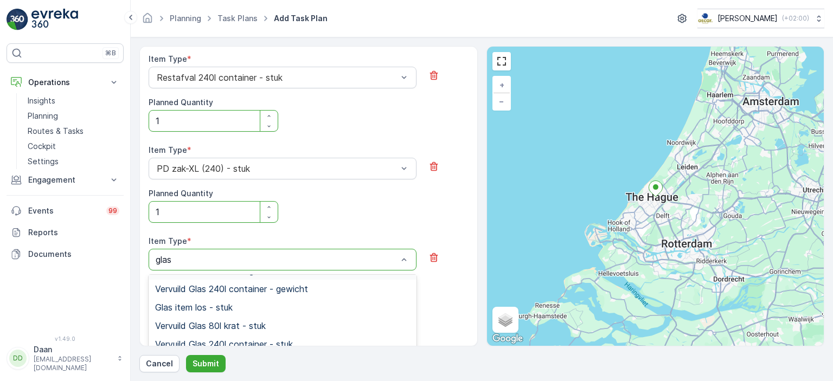
scroll to position [46, 0]
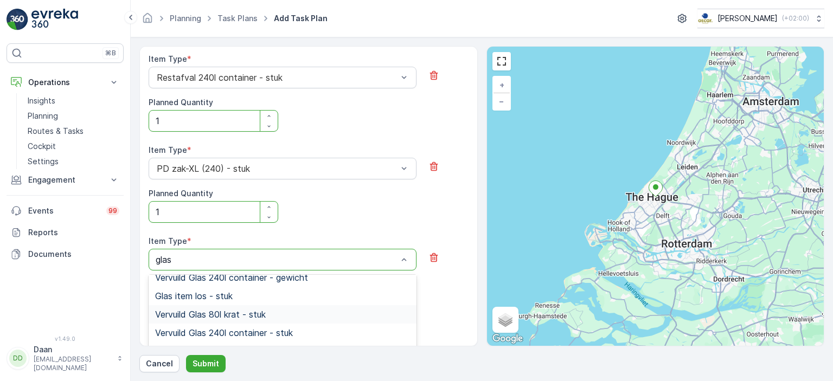
click at [256, 314] on span "Vervuild Glas 80l krat - stuk" at bounding box center [210, 315] width 111 height 10
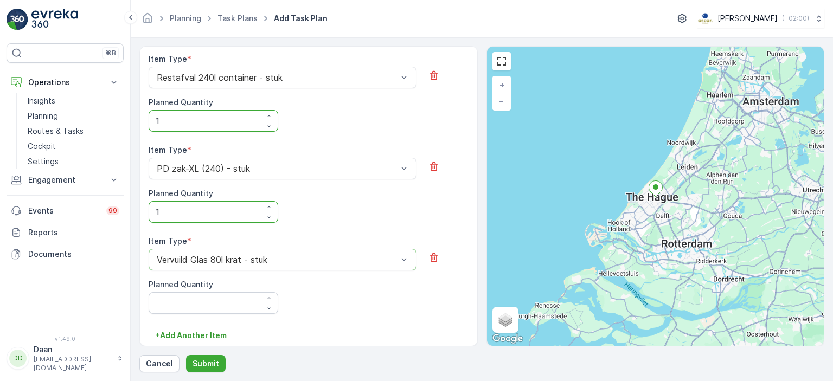
click at [264, 252] on div "Vervuild Glas 80l krat - stuk" at bounding box center [283, 260] width 268 height 22
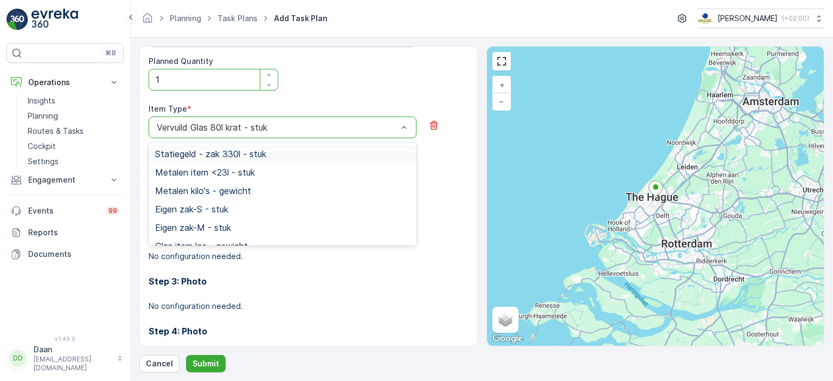
scroll to position [647, 0]
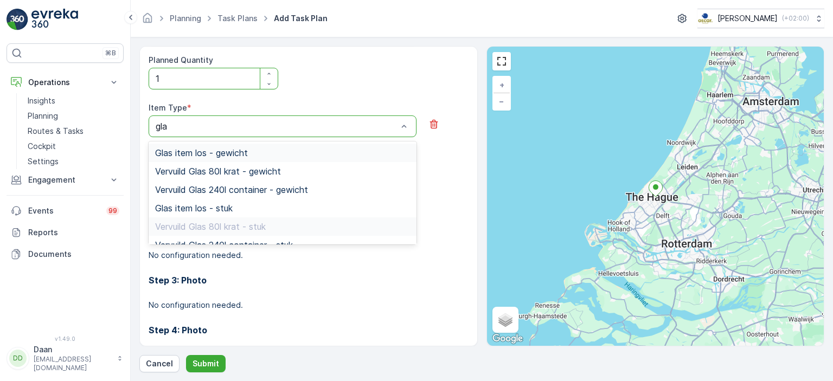
type input "glas"
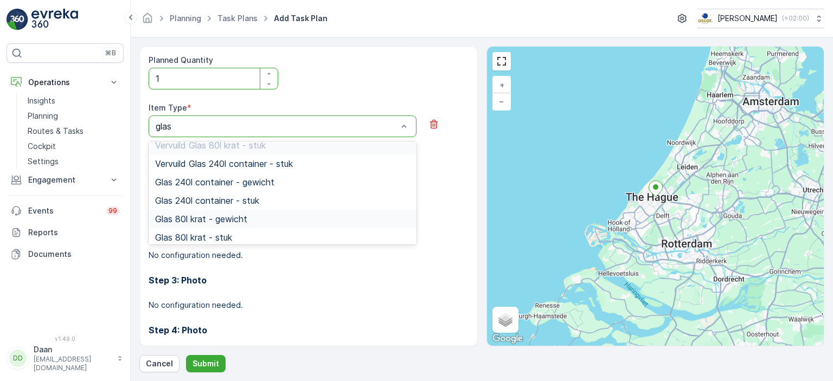
scroll to position [86, 0]
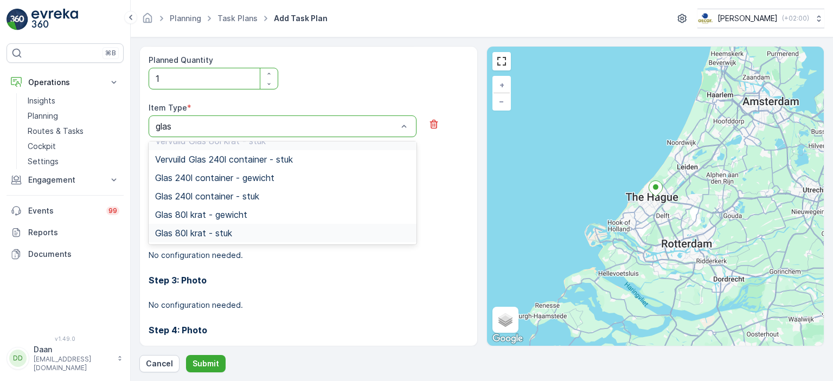
click at [224, 233] on span "Glas 80l krat - stuk" at bounding box center [193, 233] width 77 height 10
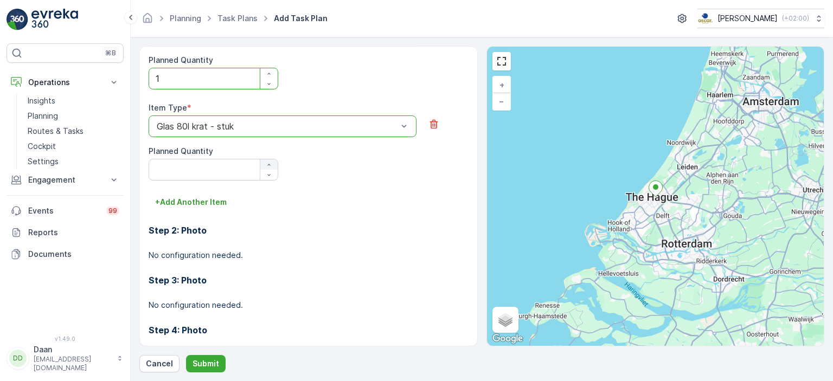
click at [273, 160] on button "button" at bounding box center [268, 164] width 17 height 10
type Quantity "1"
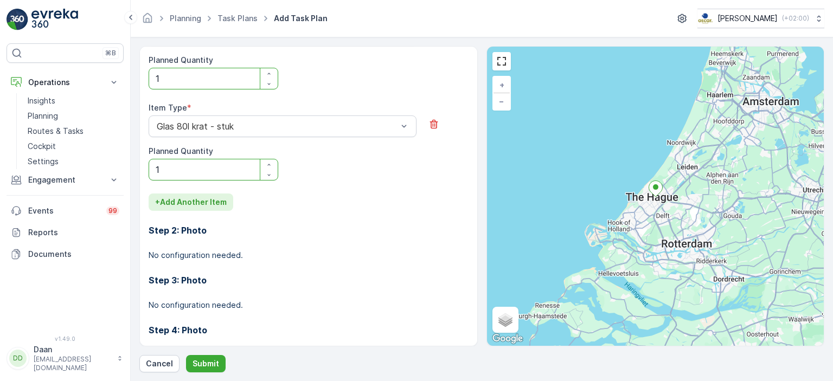
click at [223, 197] on p "+ Add Another Item" at bounding box center [191, 202] width 72 height 11
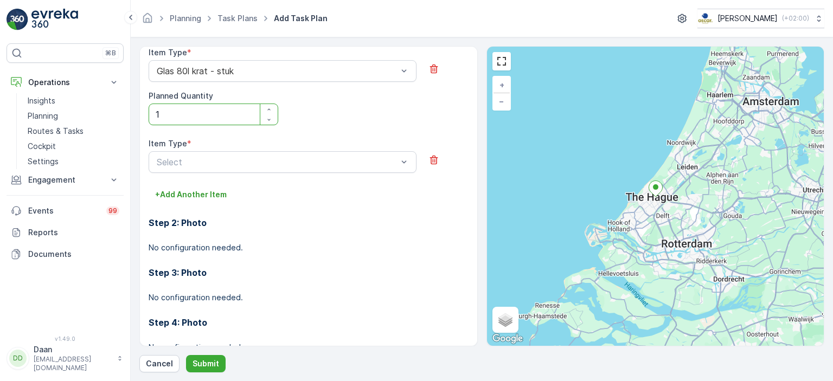
scroll to position [703, 0]
click at [387, 158] on div at bounding box center [277, 162] width 243 height 10
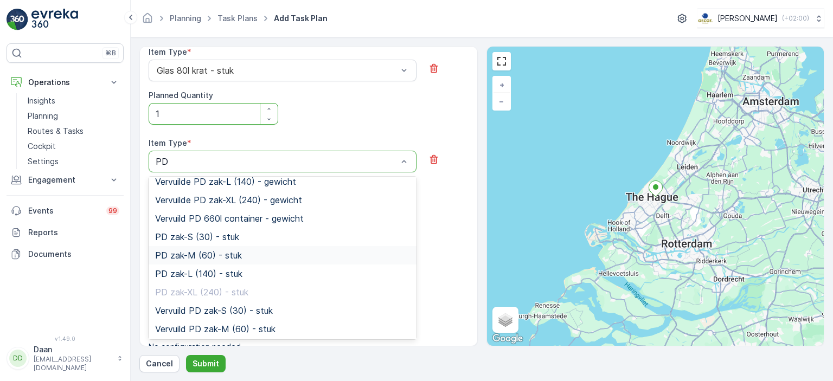
scroll to position [136, 0]
type input "PD"
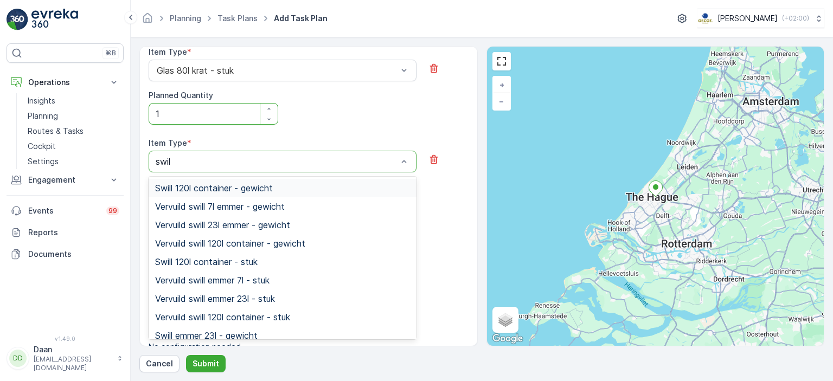
type input "swill"
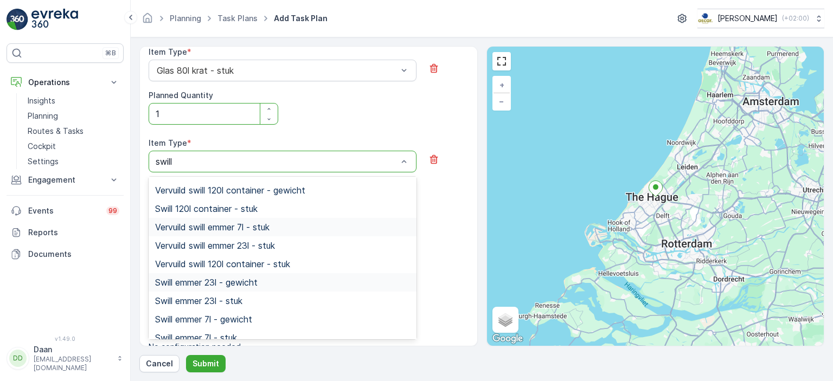
scroll to position [63, 0]
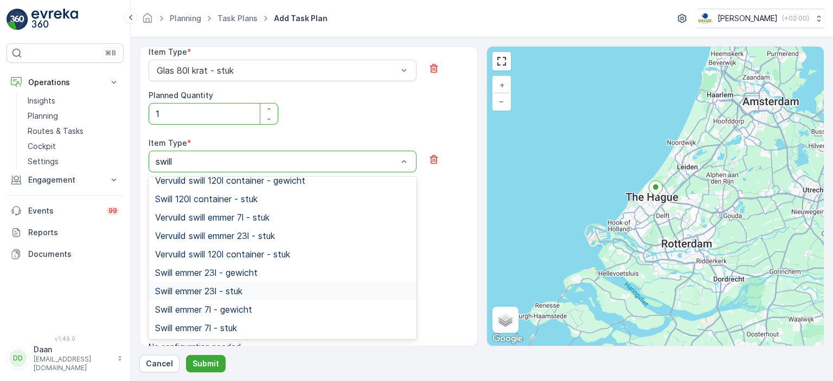
click at [261, 292] on div "Swill emmer 23l - stuk" at bounding box center [282, 291] width 255 height 10
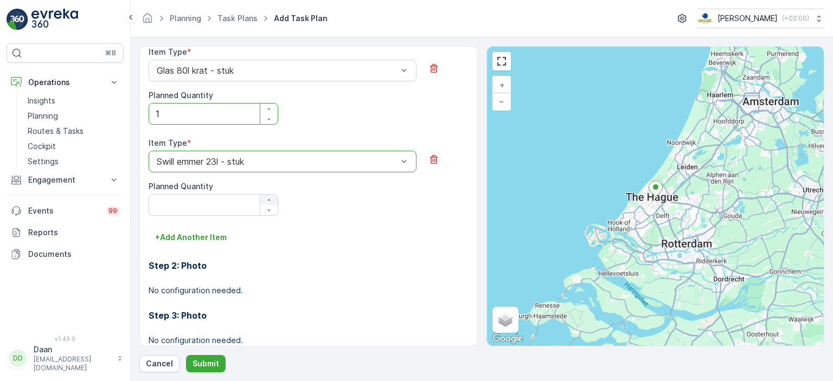
click at [268, 199] on icon "button" at bounding box center [268, 200] width 3 height 2
click at [267, 197] on icon "button" at bounding box center [269, 200] width 7 height 7
click at [272, 212] on div "button" at bounding box center [268, 210] width 17 height 7
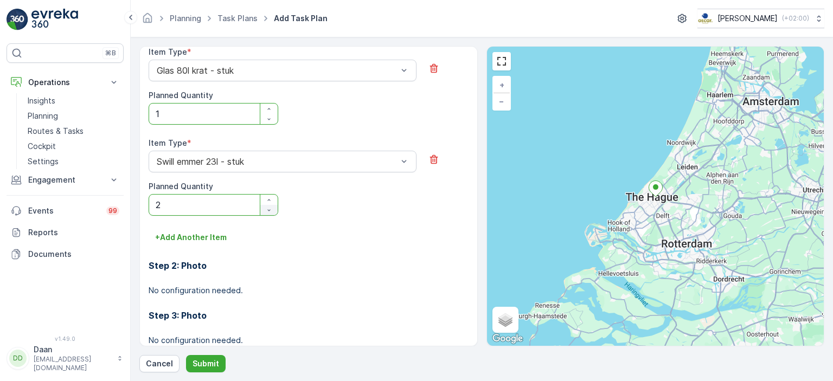
type Quantity "1"
drag, startPoint x: 272, startPoint y: 212, endPoint x: 331, endPoint y: 366, distance: 165.7
click at [331, 366] on div "Task Plan Name * BH Regular 10 / 200 Service Points * Dolcetto Gelato - [PERSON…" at bounding box center [481, 209] width 685 height 327
click at [198, 235] on p "+ Add Another Item" at bounding box center [191, 237] width 72 height 11
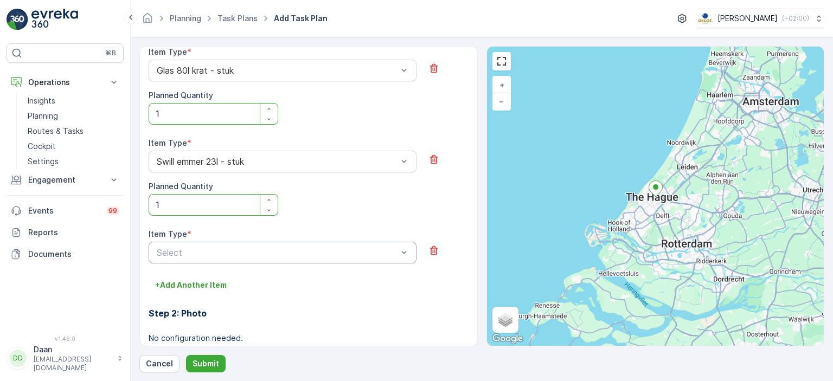
click at [230, 260] on div "Select" at bounding box center [283, 253] width 268 height 22
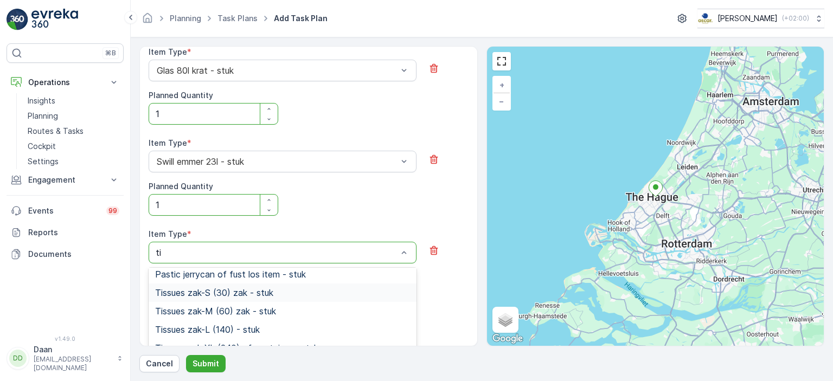
scroll to position [97, 0]
type input "ti"
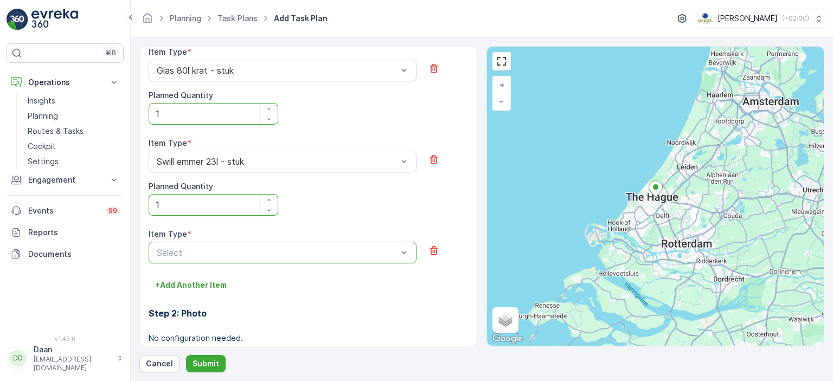
click at [308, 246] on p "Select" at bounding box center [277, 252] width 241 height 13
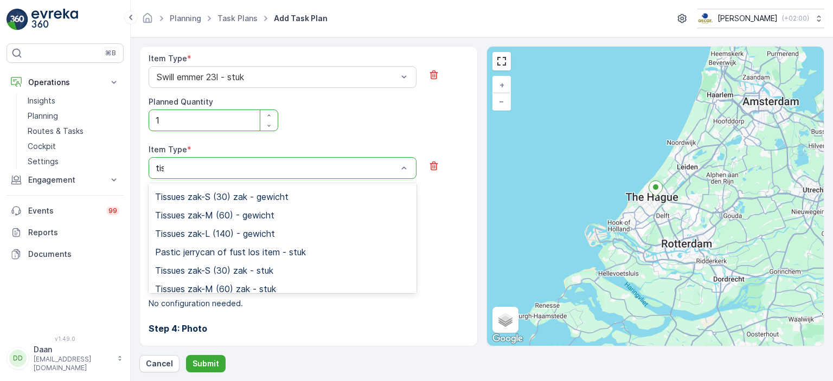
scroll to position [0, 0]
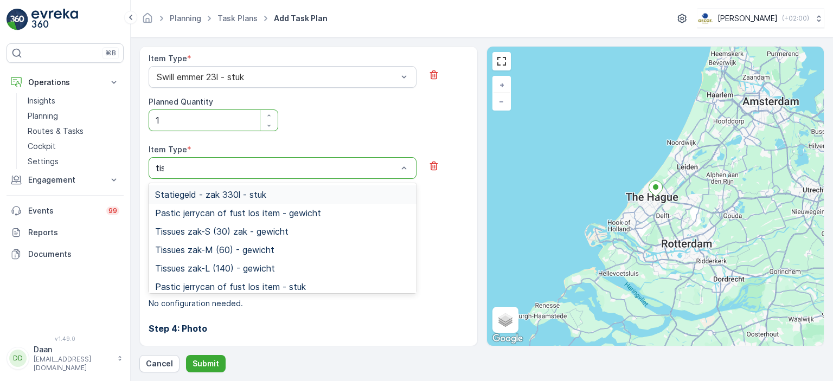
type input "tiss"
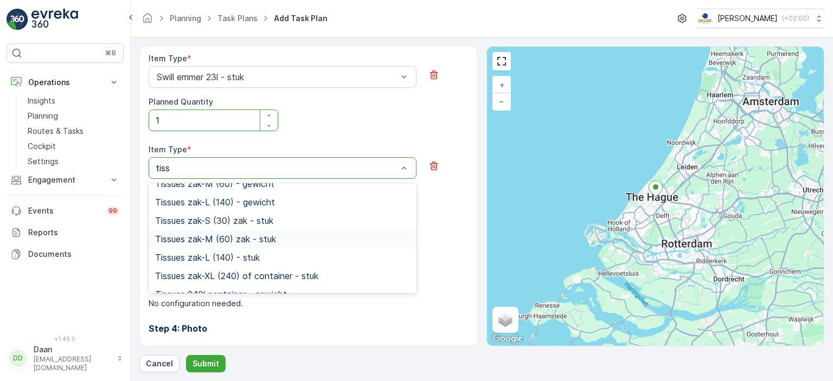
scroll to position [41, 0]
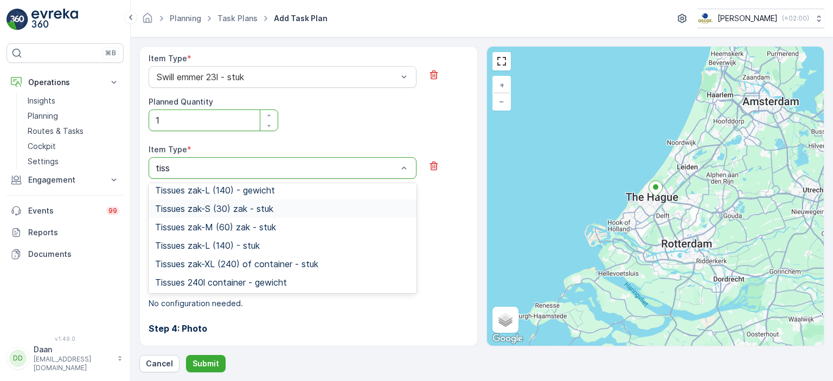
click at [289, 206] on div "Tissues zak-S (30) zak - stuk" at bounding box center [282, 209] width 255 height 10
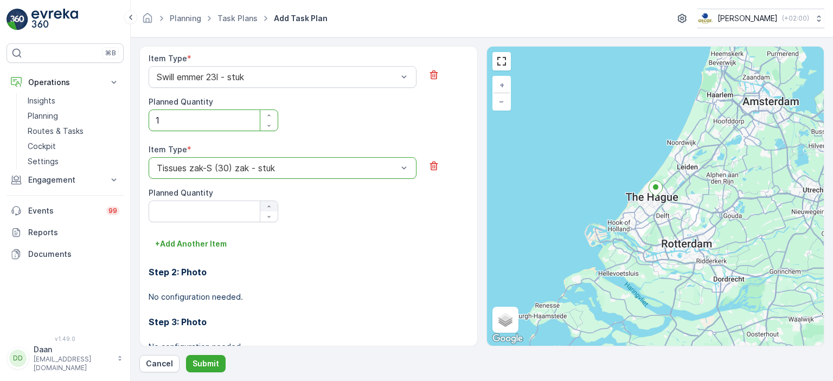
click at [266, 207] on icon "button" at bounding box center [269, 206] width 7 height 7
type Quantity "1"
click at [204, 361] on p "Submit" at bounding box center [206, 364] width 27 height 11
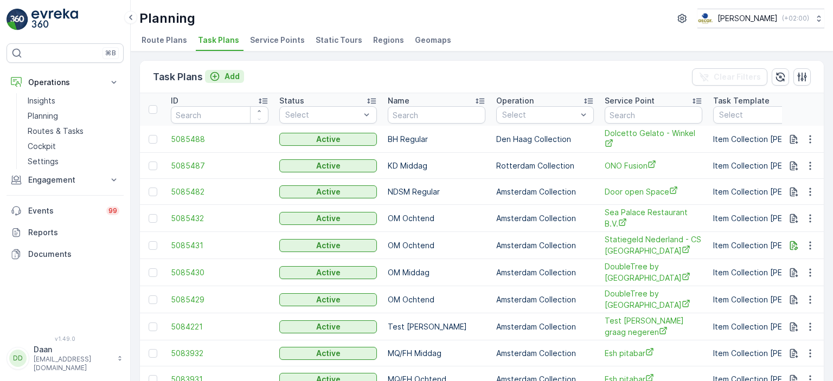
click at [228, 80] on p "Add" at bounding box center [232, 76] width 15 height 11
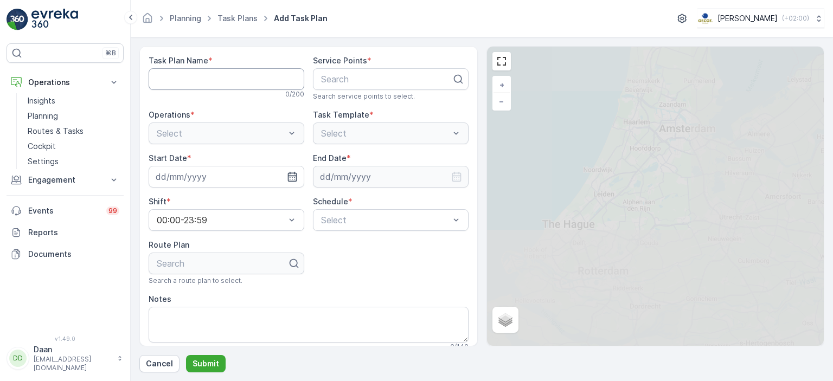
click at [233, 82] on Name "Task Plan Name" at bounding box center [227, 79] width 156 height 22
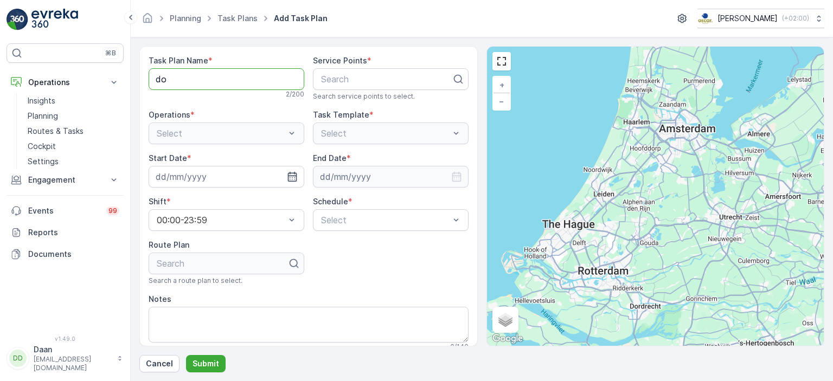
type Name "d"
type Name "BH Regular"
click at [360, 74] on div at bounding box center [386, 79] width 133 height 10
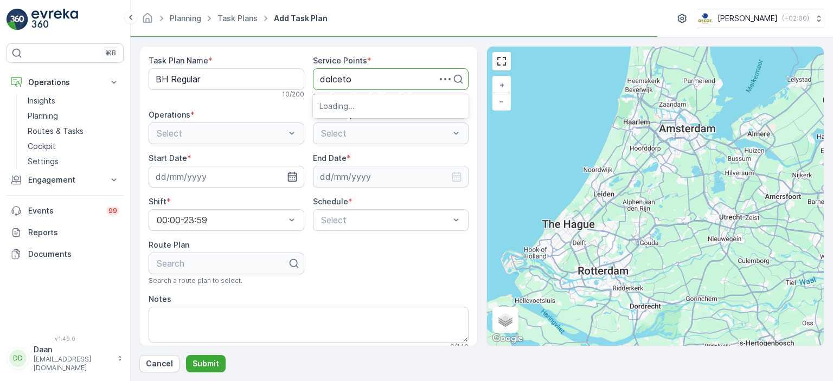
type input "dolcet"
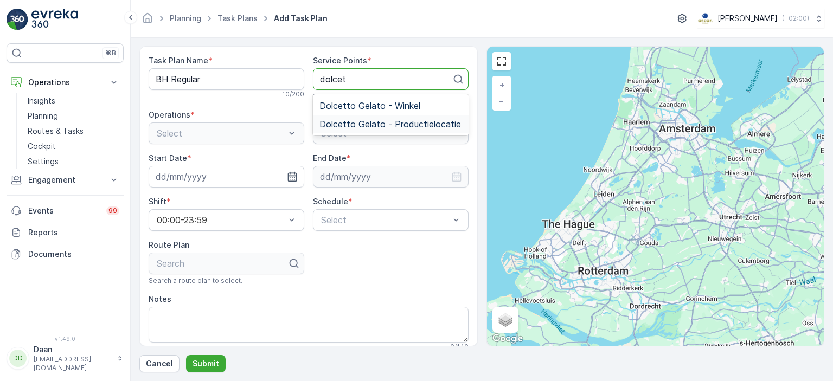
click at [375, 123] on span "Dolcetto Gelato - Productielocatie" at bounding box center [390, 124] width 142 height 10
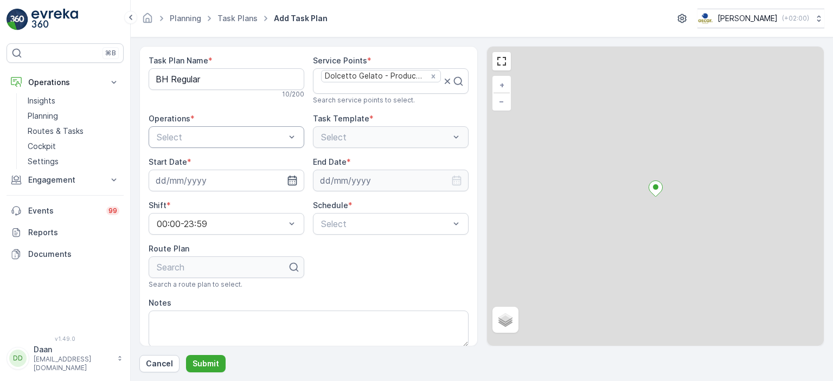
click at [271, 140] on div at bounding box center [221, 137] width 131 height 10
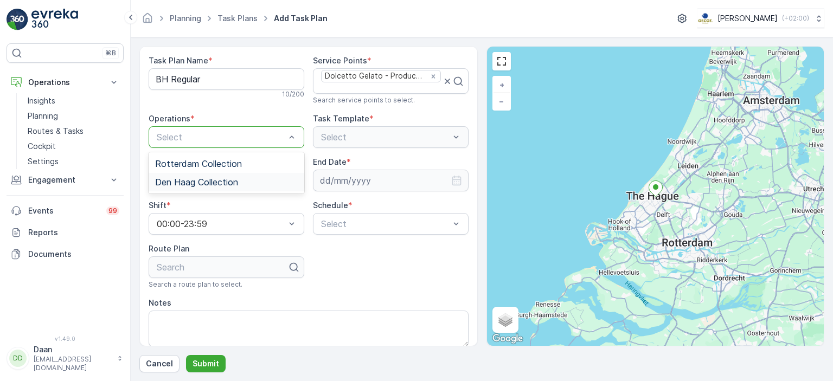
click at [223, 184] on span "Den Haag Collection" at bounding box center [196, 182] width 83 height 10
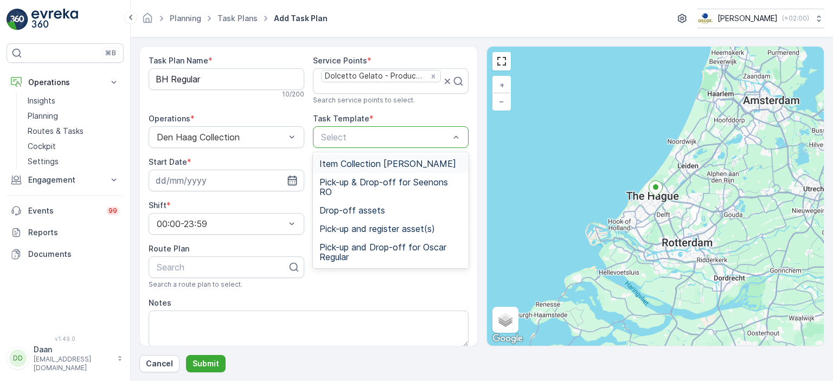
click at [354, 135] on div at bounding box center [385, 137] width 131 height 10
click at [354, 157] on div "Item Collection [PERSON_NAME]" at bounding box center [391, 164] width 156 height 18
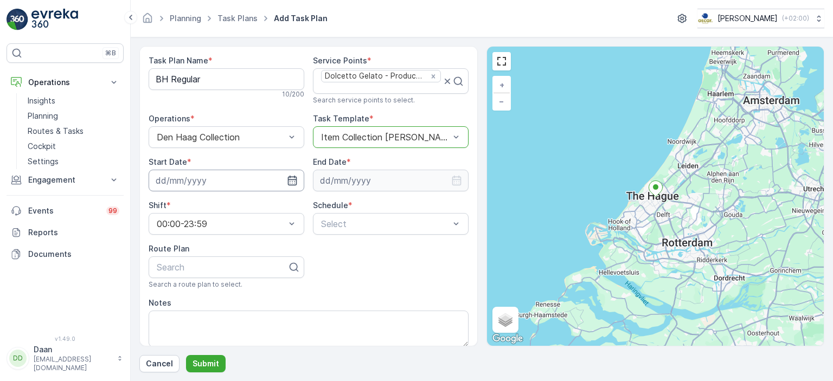
click at [284, 178] on input at bounding box center [227, 181] width 156 height 22
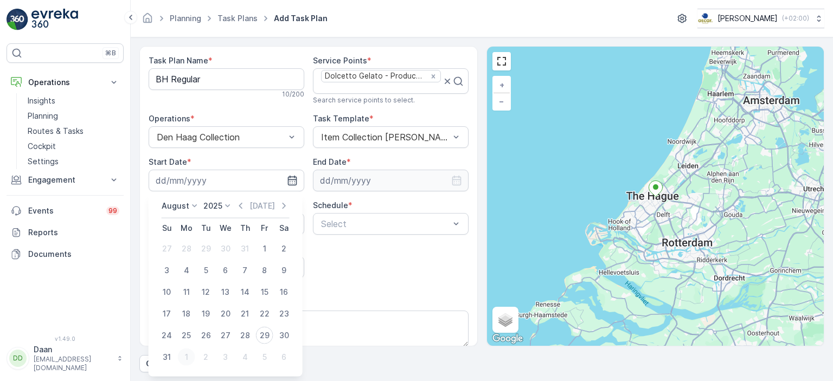
click at [188, 356] on div "1" at bounding box center [186, 357] width 17 height 17
type input "[DATE]"
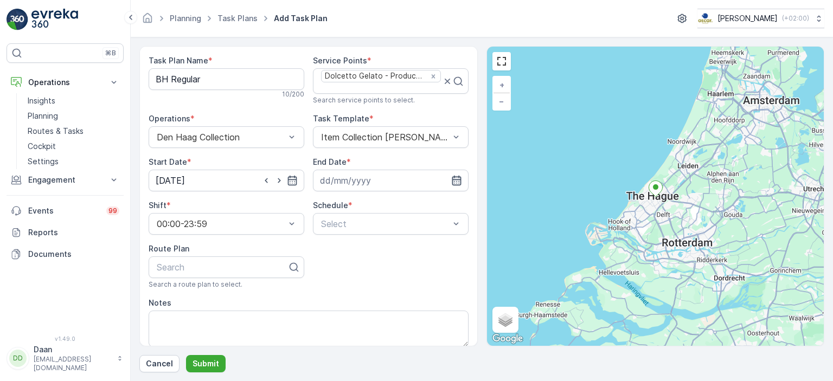
click at [452, 176] on icon "button" at bounding box center [456, 181] width 9 height 10
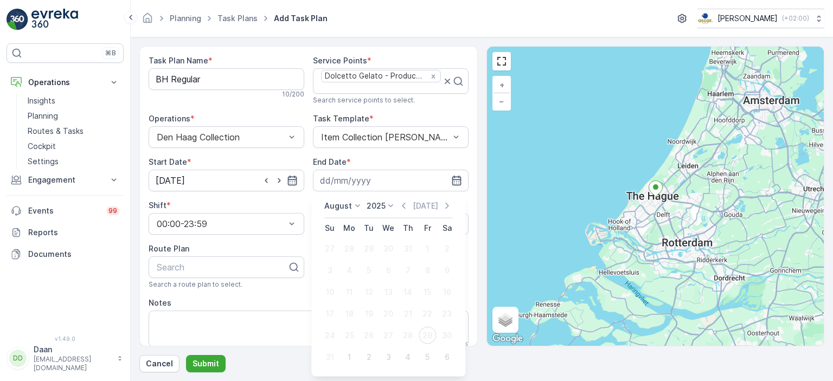
drag, startPoint x: 348, startPoint y: 358, endPoint x: 345, endPoint y: 225, distance: 132.9
click at [345, 225] on table "Su Mo Tu We Th Fr Sa 27 28 29 30 31 1 2 3 4 5 6 7 8 9 10 11 12 13 14 15 16 17 1…" at bounding box center [388, 294] width 137 height 150
click at [341, 214] on div "[DATE] [DATE]" at bounding box center [388, 210] width 128 height 18
click at [349, 202] on p "August" at bounding box center [338, 206] width 28 height 11
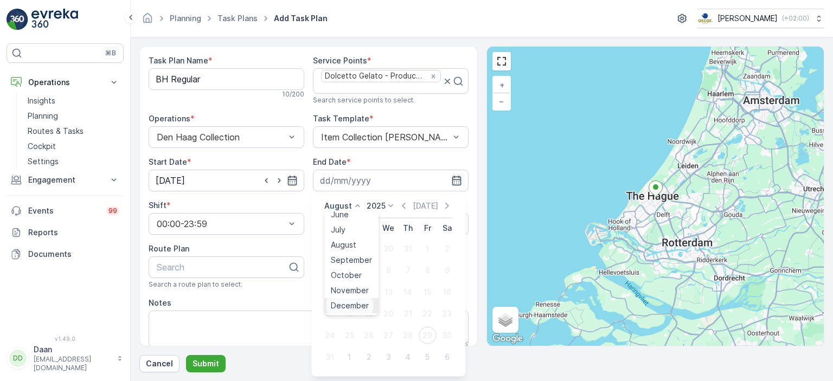
click at [344, 306] on span "December" at bounding box center [350, 305] width 38 height 11
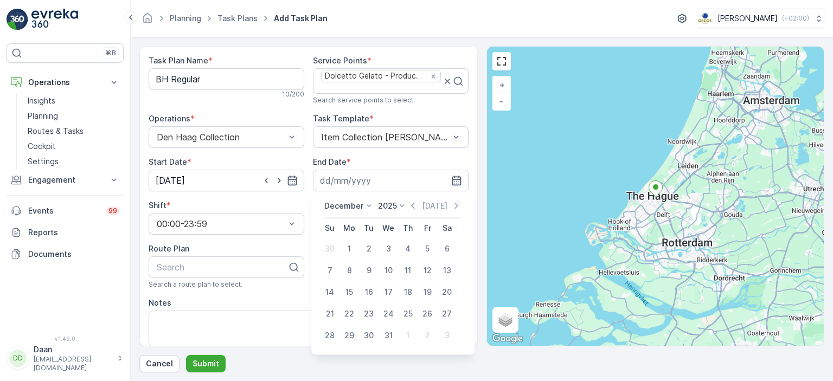
click at [393, 212] on div "[DATE] [DATE]" at bounding box center [392, 210] width 137 height 18
click at [391, 203] on p "2025" at bounding box center [387, 206] width 19 height 11
click at [386, 305] on span "2030" at bounding box center [394, 305] width 18 height 11
click at [370, 336] on div "31" at bounding box center [368, 335] width 17 height 17
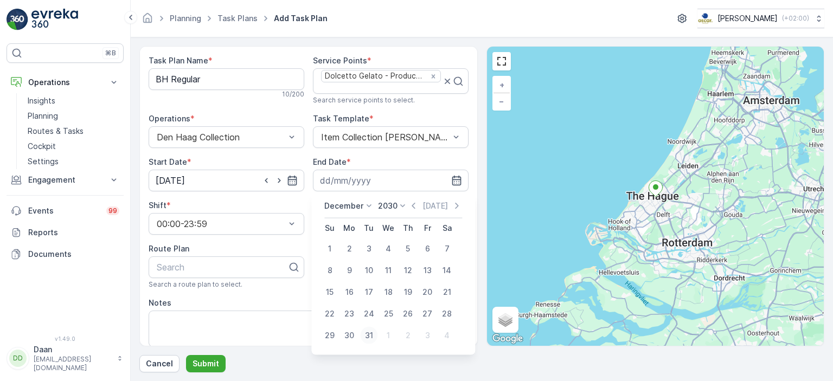
type input "[DATE]"
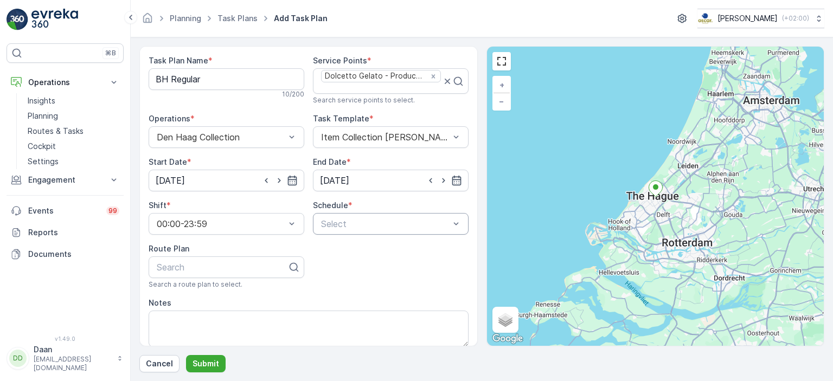
click at [355, 229] on div "Select" at bounding box center [391, 224] width 156 height 22
click at [351, 271] on div "Weekly" at bounding box center [390, 269] width 143 height 10
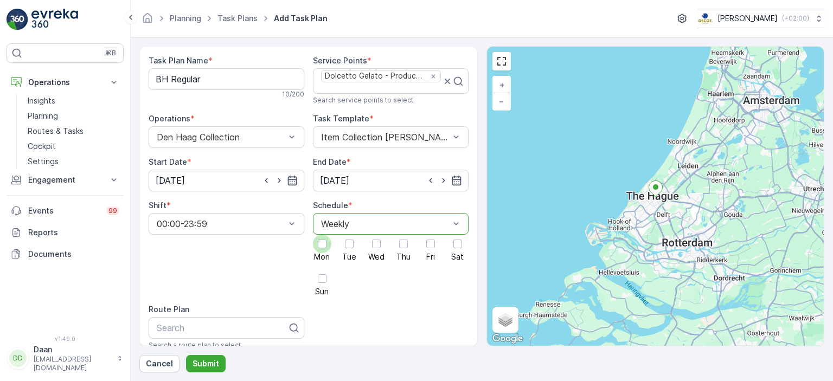
click at [323, 250] on div at bounding box center [322, 244] width 18 height 18
click at [322, 235] on input "Mon" at bounding box center [322, 235] width 0 height 0
click at [367, 249] on label "Wed" at bounding box center [376, 248] width 18 height 26
click at [376, 235] on input "Wed" at bounding box center [376, 235] width 0 height 0
click at [424, 247] on div at bounding box center [430, 244] width 18 height 18
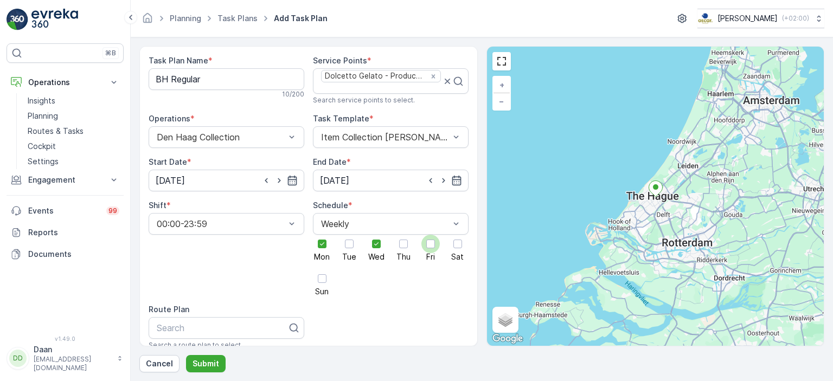
click at [431, 235] on input "Fri" at bounding box center [431, 235] width 0 height 0
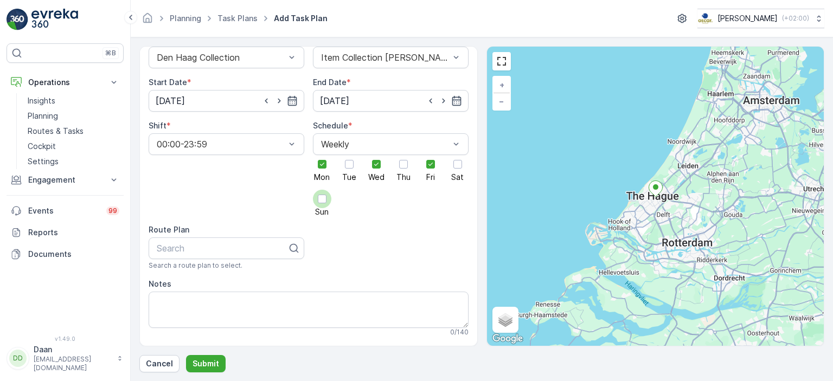
scroll to position [88, 0]
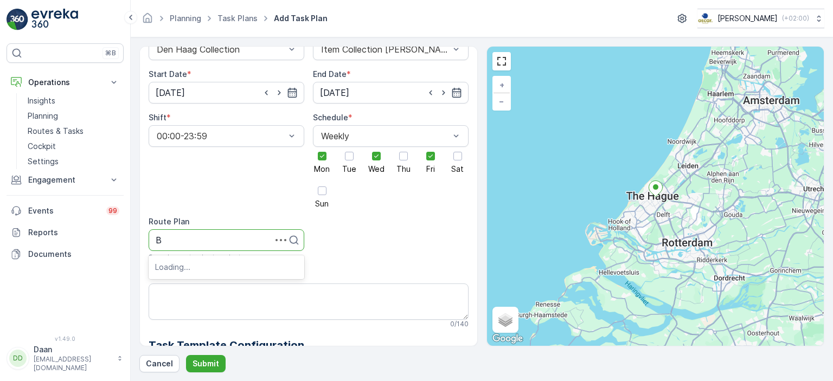
type input "BH"
click at [227, 271] on div "BH Regular" at bounding box center [226, 267] width 143 height 10
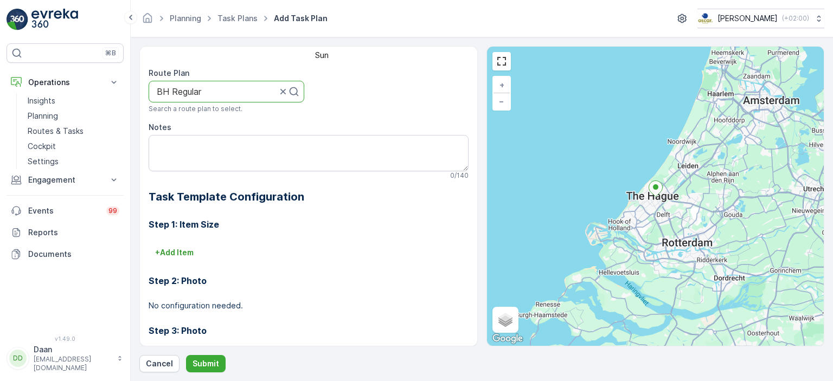
scroll to position [260, 0]
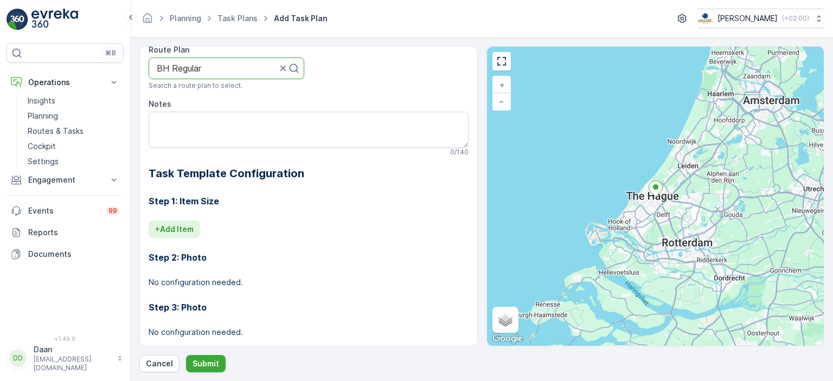
click at [174, 232] on p "+ Add Item" at bounding box center [174, 229] width 39 height 11
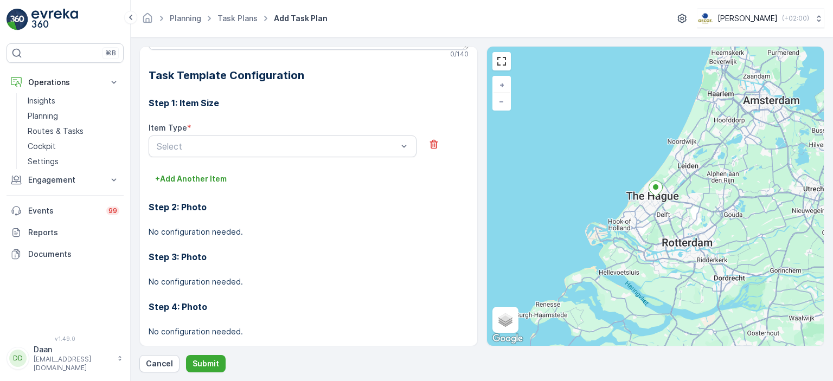
scroll to position [358, 0]
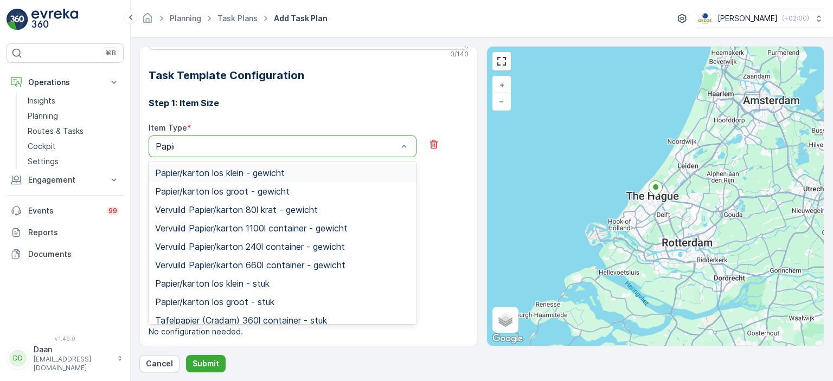
type input "Papier"
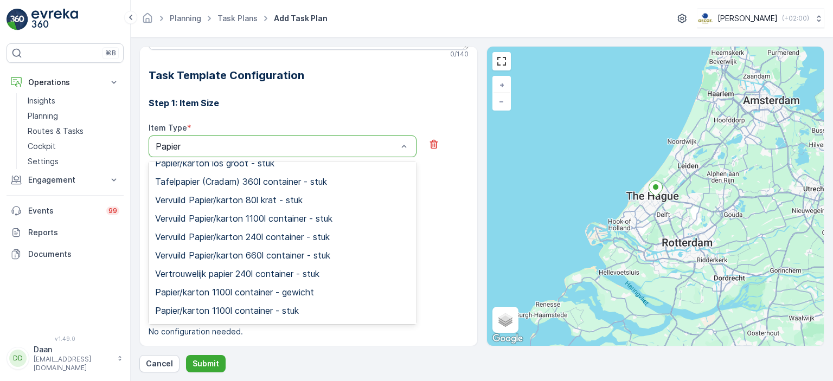
scroll to position [140, 0]
click at [285, 232] on span "Vervuild Papier/karton 240l container - stuk" at bounding box center [242, 236] width 175 height 10
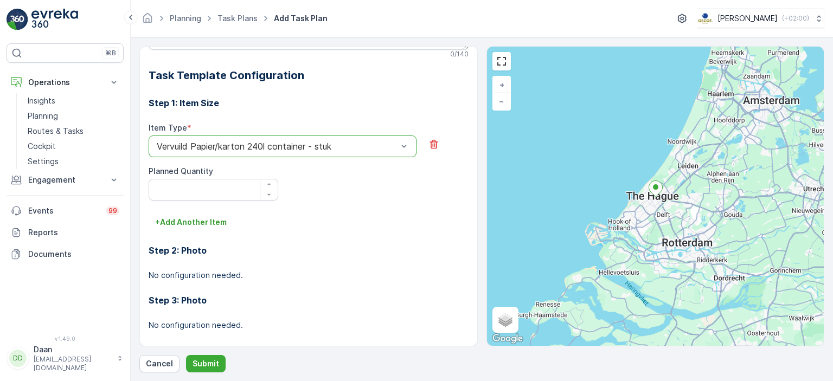
click at [356, 138] on div "Vervuild Papier/karton 240l container - stuk" at bounding box center [283, 147] width 268 height 22
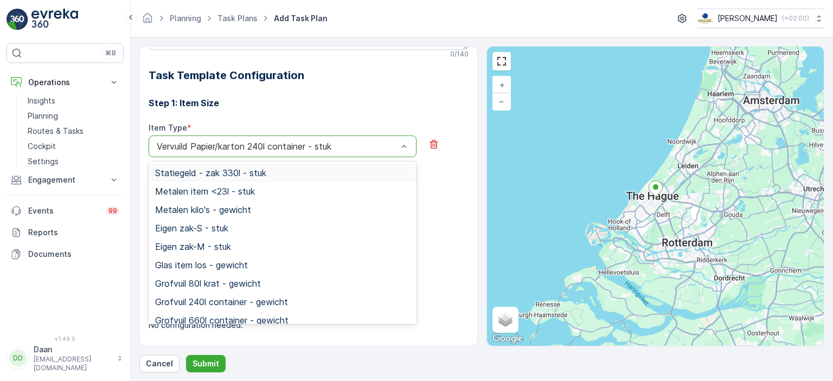
type input "["
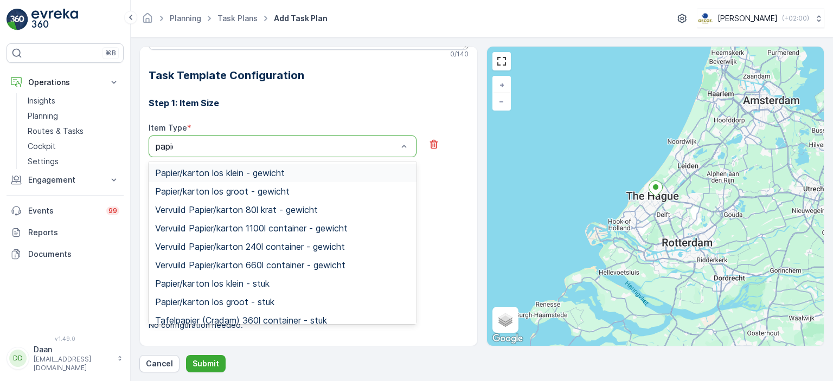
type input "papier"
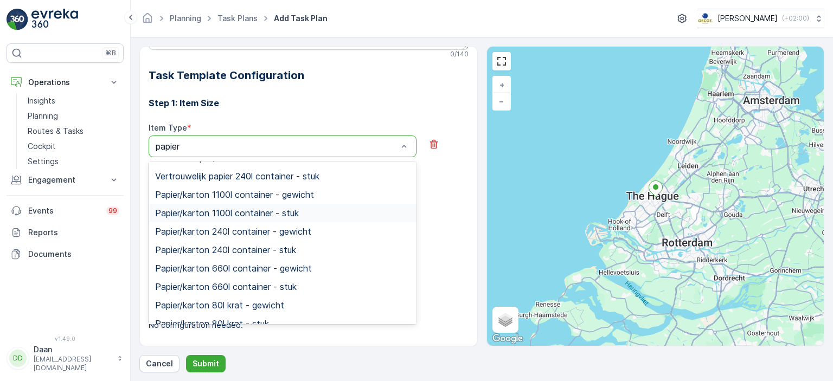
scroll to position [236, 0]
click at [295, 247] on span "Papier/karton 240l container - stuk" at bounding box center [225, 250] width 141 height 10
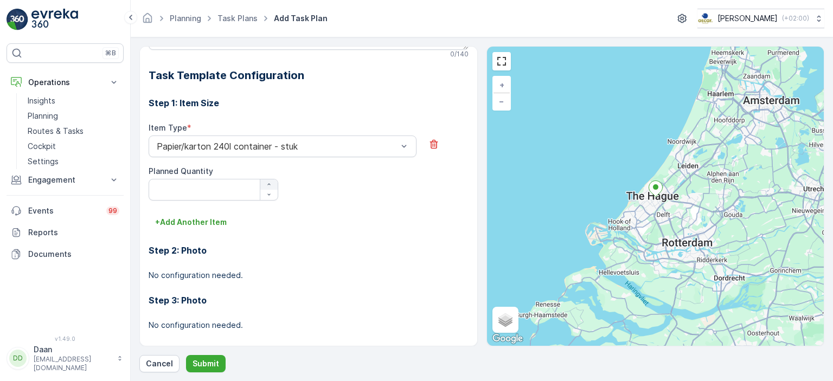
click at [269, 182] on icon "button" at bounding box center [269, 184] width 7 height 7
click at [267, 182] on icon "button" at bounding box center [269, 184] width 7 height 7
type Quantity "2"
click at [222, 222] on p "+ Add Another Item" at bounding box center [191, 222] width 72 height 11
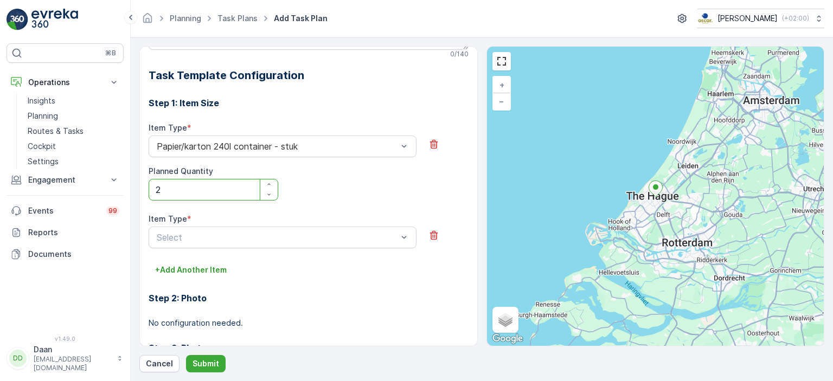
scroll to position [464, 0]
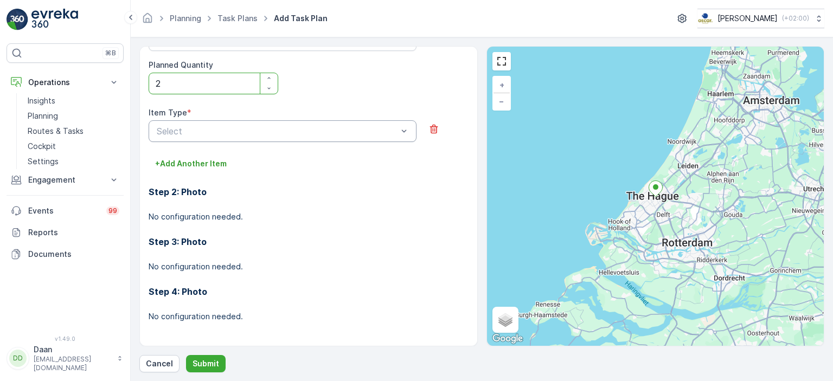
click at [338, 131] on div at bounding box center [277, 131] width 243 height 10
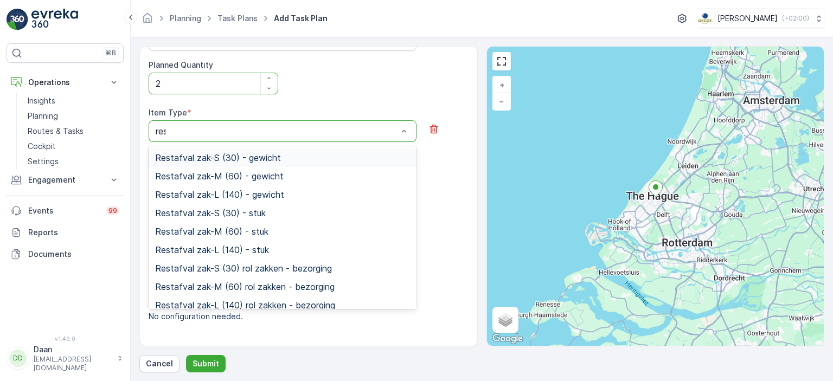
type input "rest"
click at [271, 232] on div "Restafval zak-M (60) - stuk" at bounding box center [282, 232] width 255 height 10
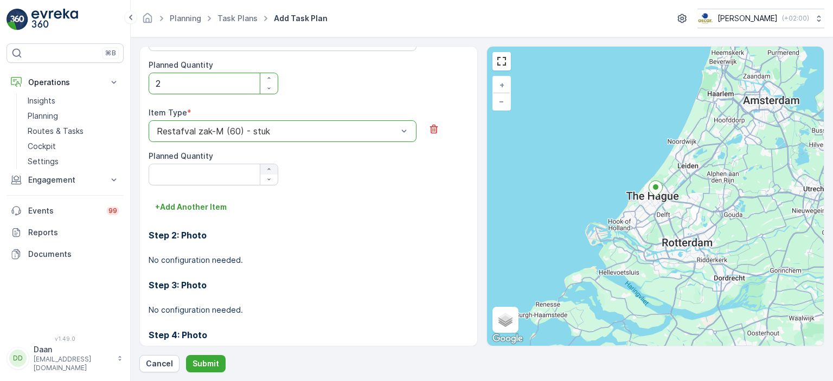
click at [266, 166] on icon "button" at bounding box center [269, 169] width 7 height 7
type Quantity "1"
click at [212, 202] on p "+ Add Another Item" at bounding box center [191, 207] width 72 height 11
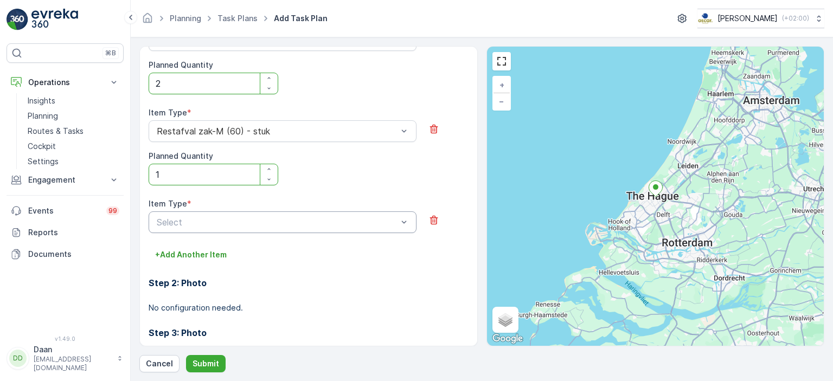
click at [263, 224] on div at bounding box center [277, 223] width 243 height 10
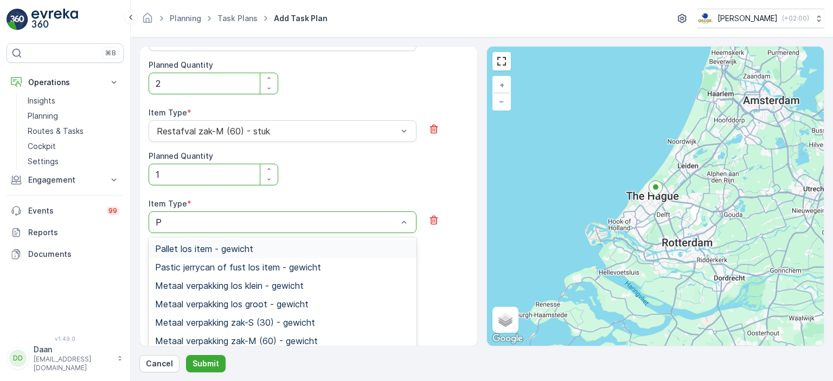
type input "PD"
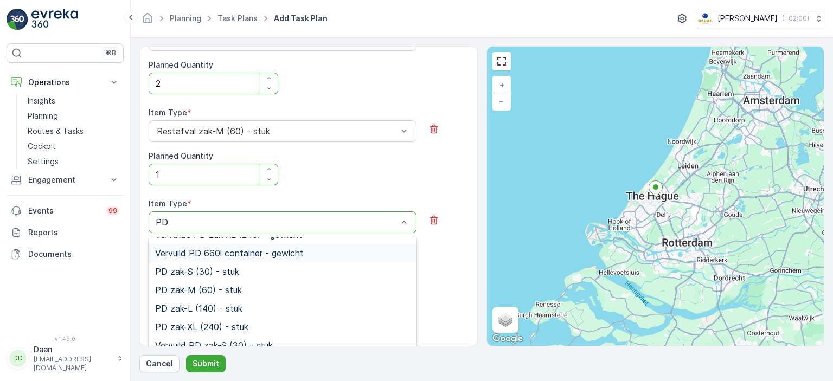
scroll to position [162, 0]
click at [238, 307] on span "PD zak-L (140) - stuk" at bounding box center [198, 308] width 87 height 10
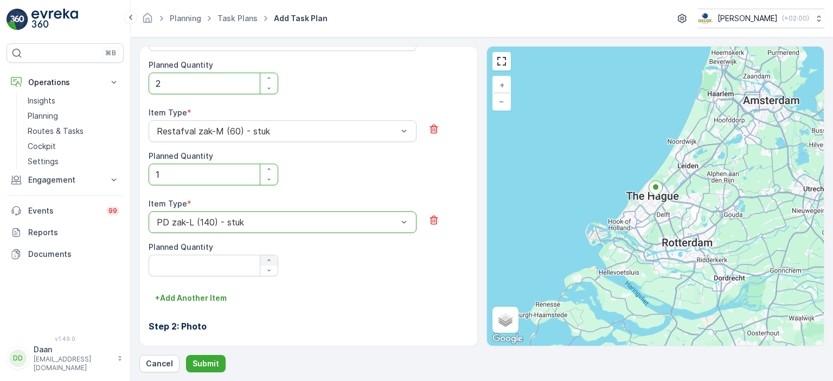
click at [270, 257] on icon "button" at bounding box center [269, 260] width 7 height 7
type Quantity "1"
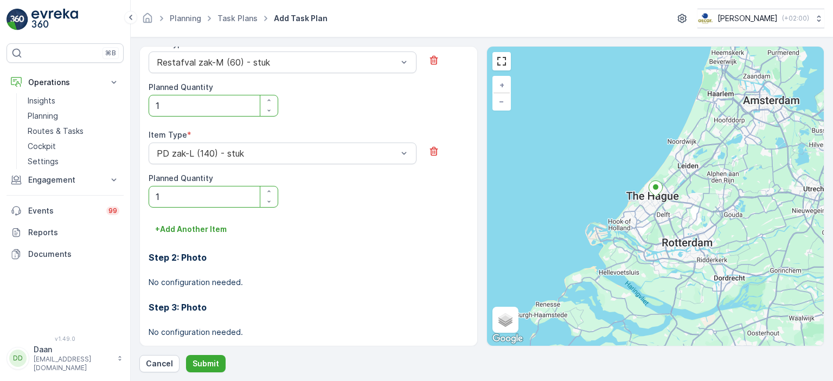
scroll to position [536, 0]
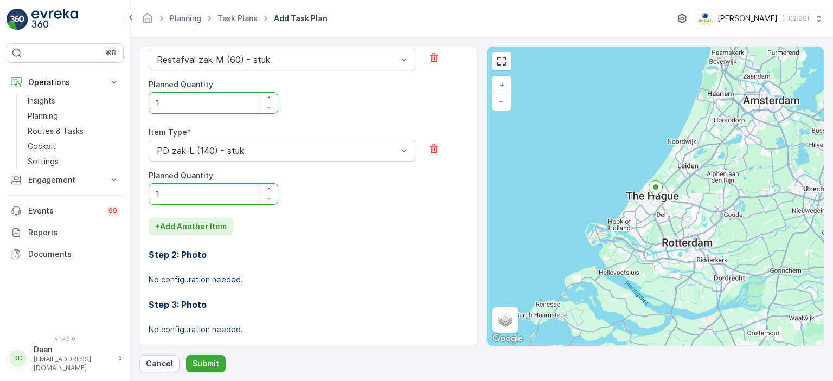
click at [223, 227] on p "+ Add Another Item" at bounding box center [191, 226] width 72 height 11
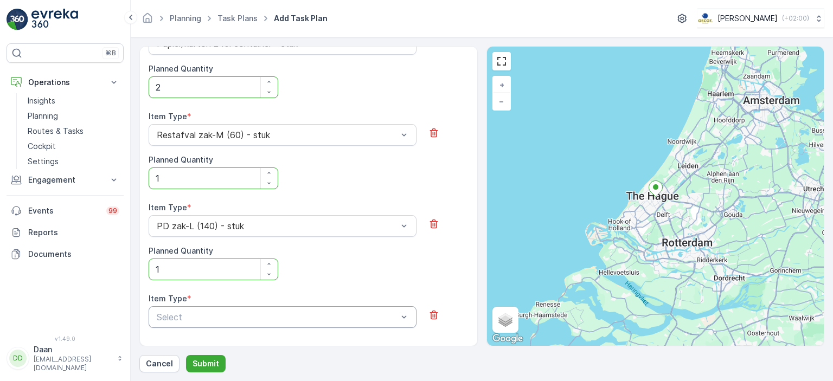
scroll to position [464, 0]
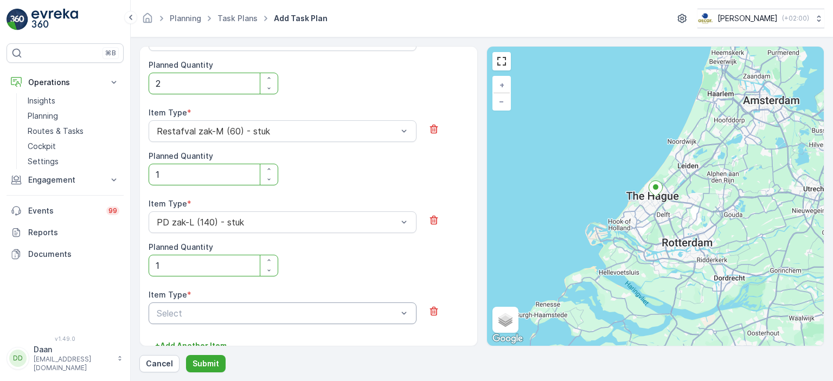
click at [293, 309] on div at bounding box center [277, 314] width 243 height 10
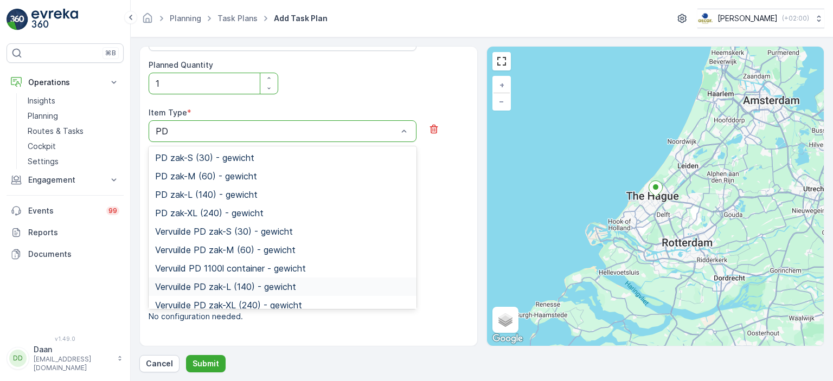
type input "PD"
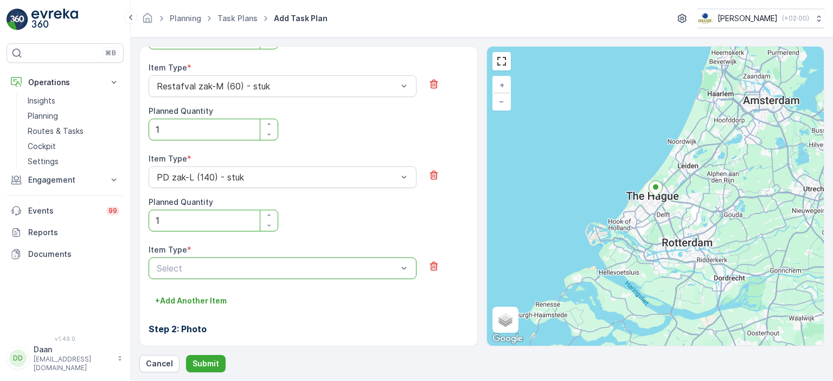
scroll to position [510, 0]
click at [305, 264] on div at bounding box center [277, 268] width 243 height 10
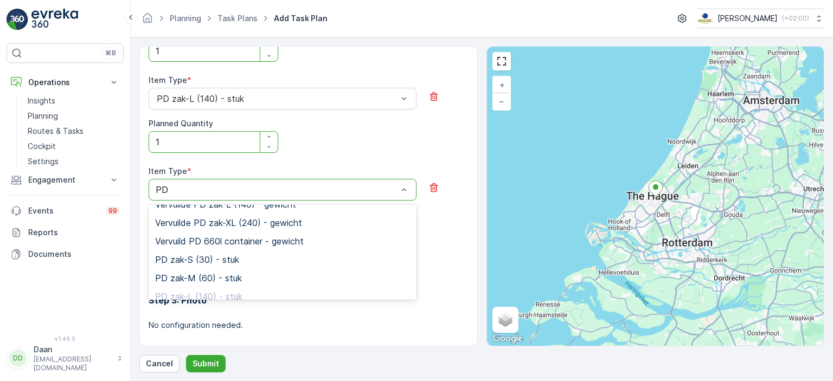
scroll to position [141, 0]
type input "PD"
click at [448, 231] on div "Step 2: Photo No configuration needed." at bounding box center [309, 256] width 320 height 50
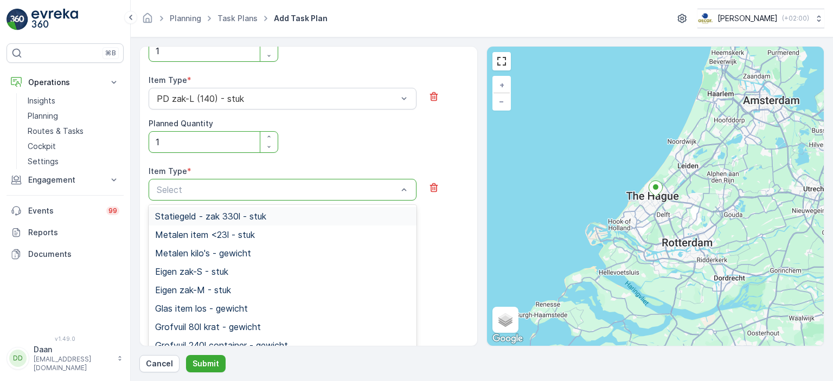
click at [361, 190] on div at bounding box center [277, 190] width 243 height 10
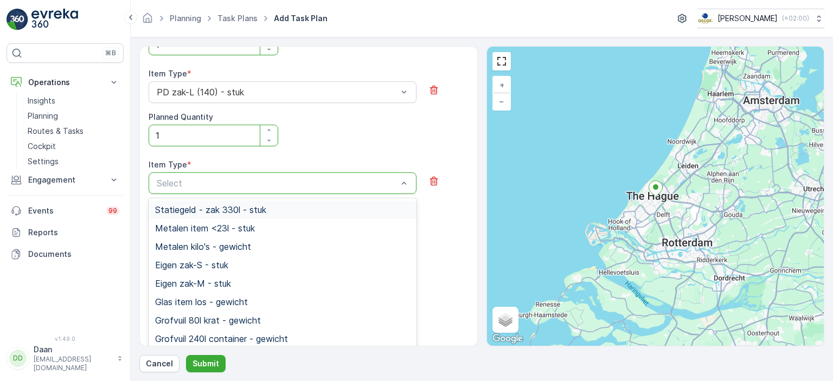
scroll to position [647, 0]
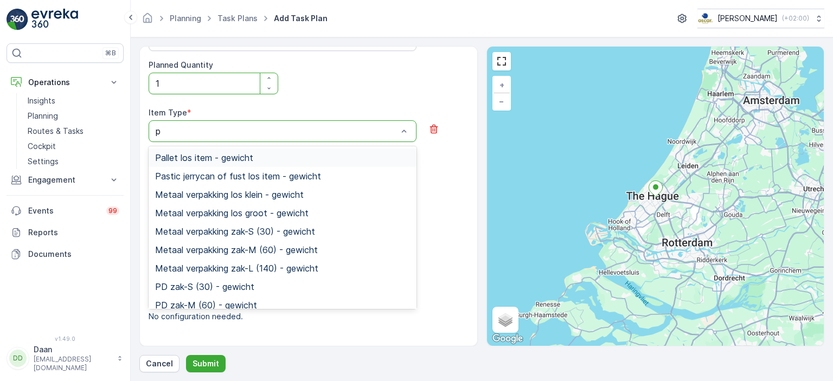
type input "pD"
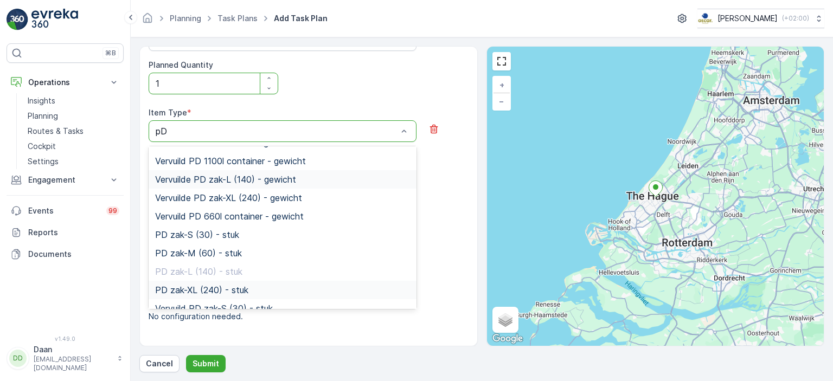
scroll to position [108, 0]
click at [319, 252] on div "PD zak-M (60) - stuk" at bounding box center [282, 253] width 255 height 10
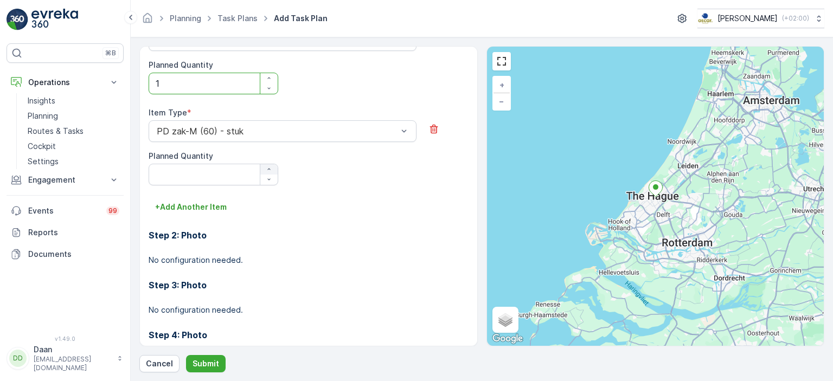
click at [269, 167] on icon "button" at bounding box center [269, 169] width 7 height 7
type Quantity "1"
click at [207, 344] on div "Step 4: Photo No configuration needed." at bounding box center [309, 341] width 320 height 50
click at [207, 360] on p "Submit" at bounding box center [206, 364] width 27 height 11
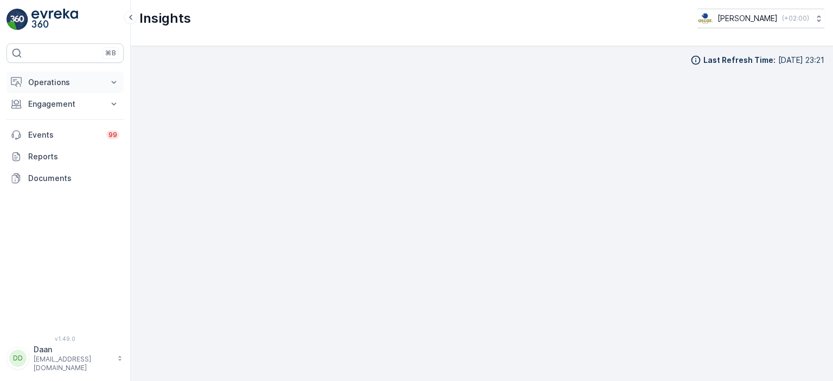
click at [66, 82] on p "Operations" at bounding box center [65, 82] width 74 height 11
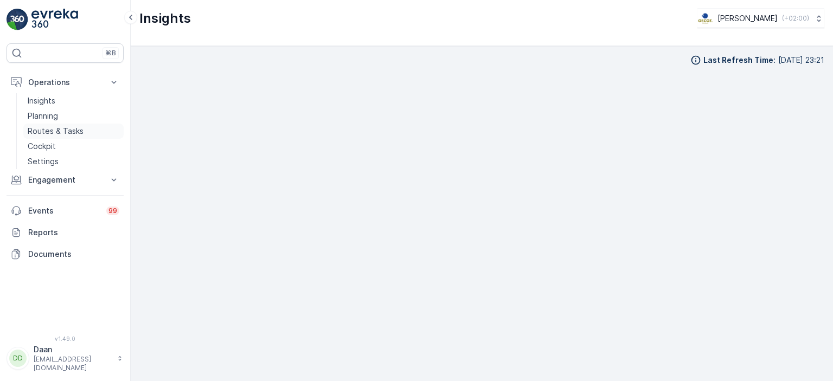
click at [55, 132] on p "Routes & Tasks" at bounding box center [56, 131] width 56 height 11
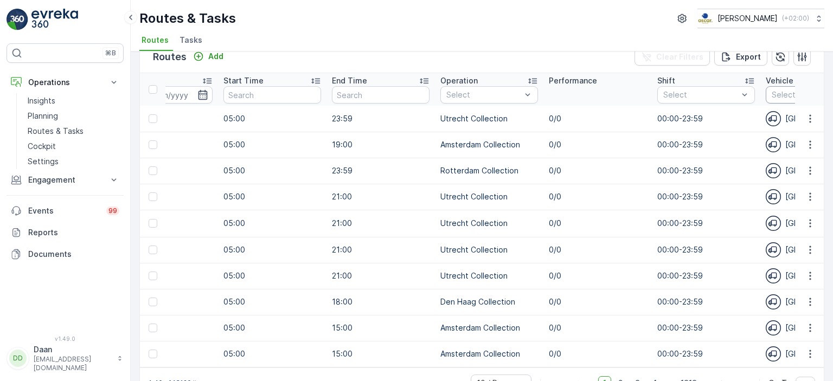
scroll to position [0, 384]
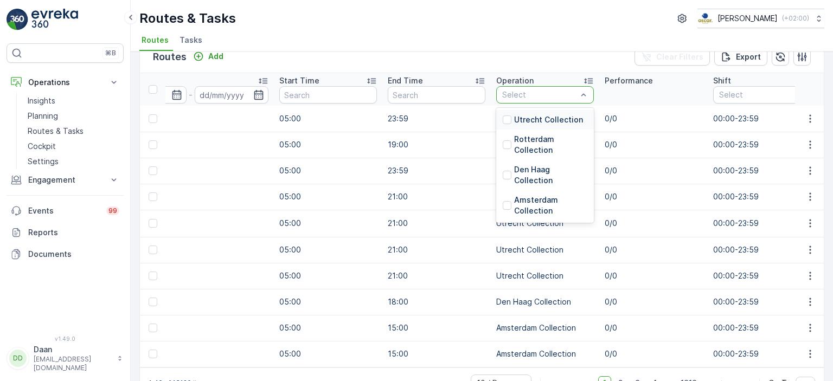
click at [558, 91] on div at bounding box center [539, 95] width 77 height 9
click at [506, 173] on div at bounding box center [507, 175] width 9 height 9
